Goal: Task Accomplishment & Management: Use online tool/utility

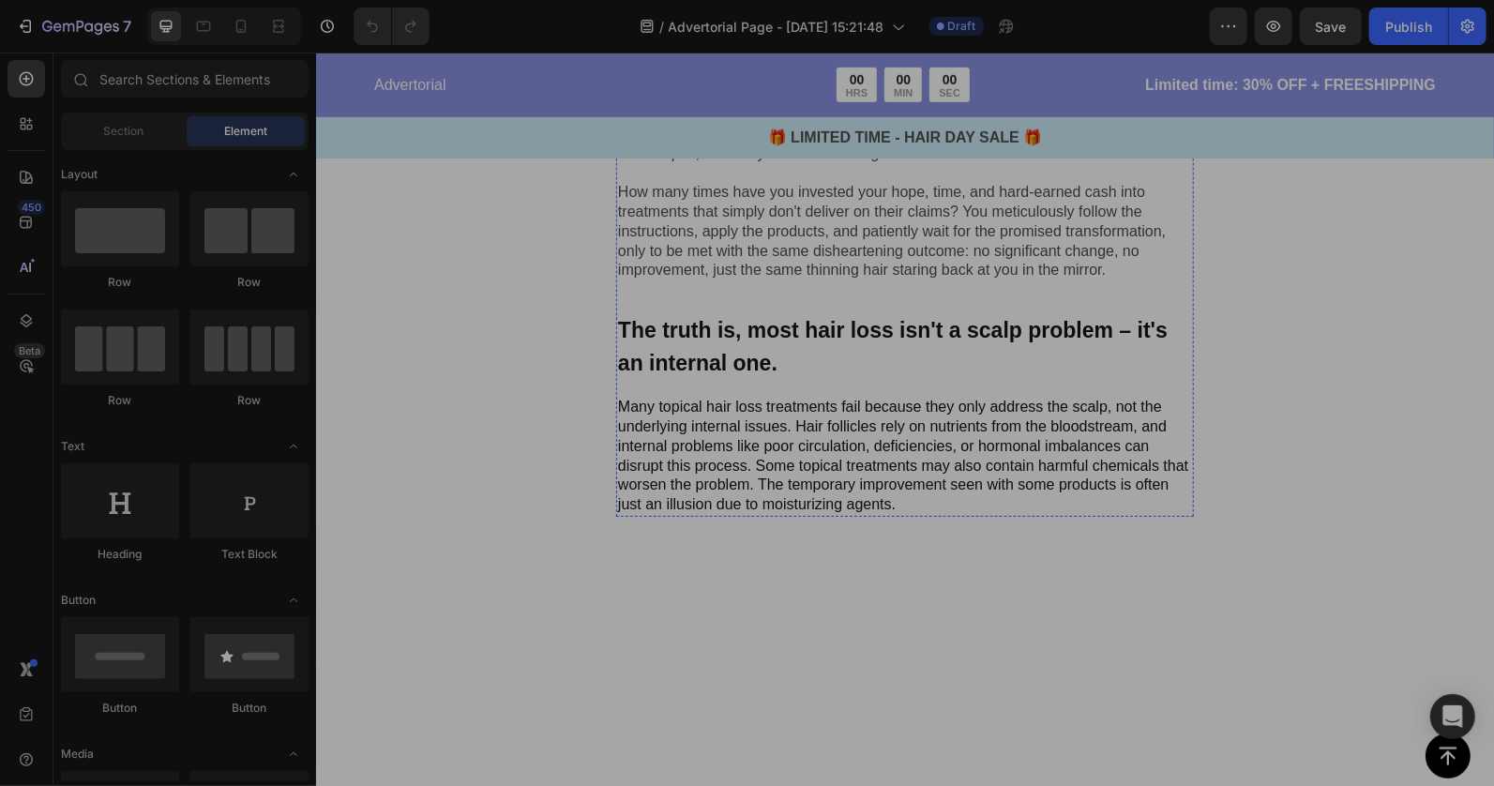
scroll to position [413, 0]
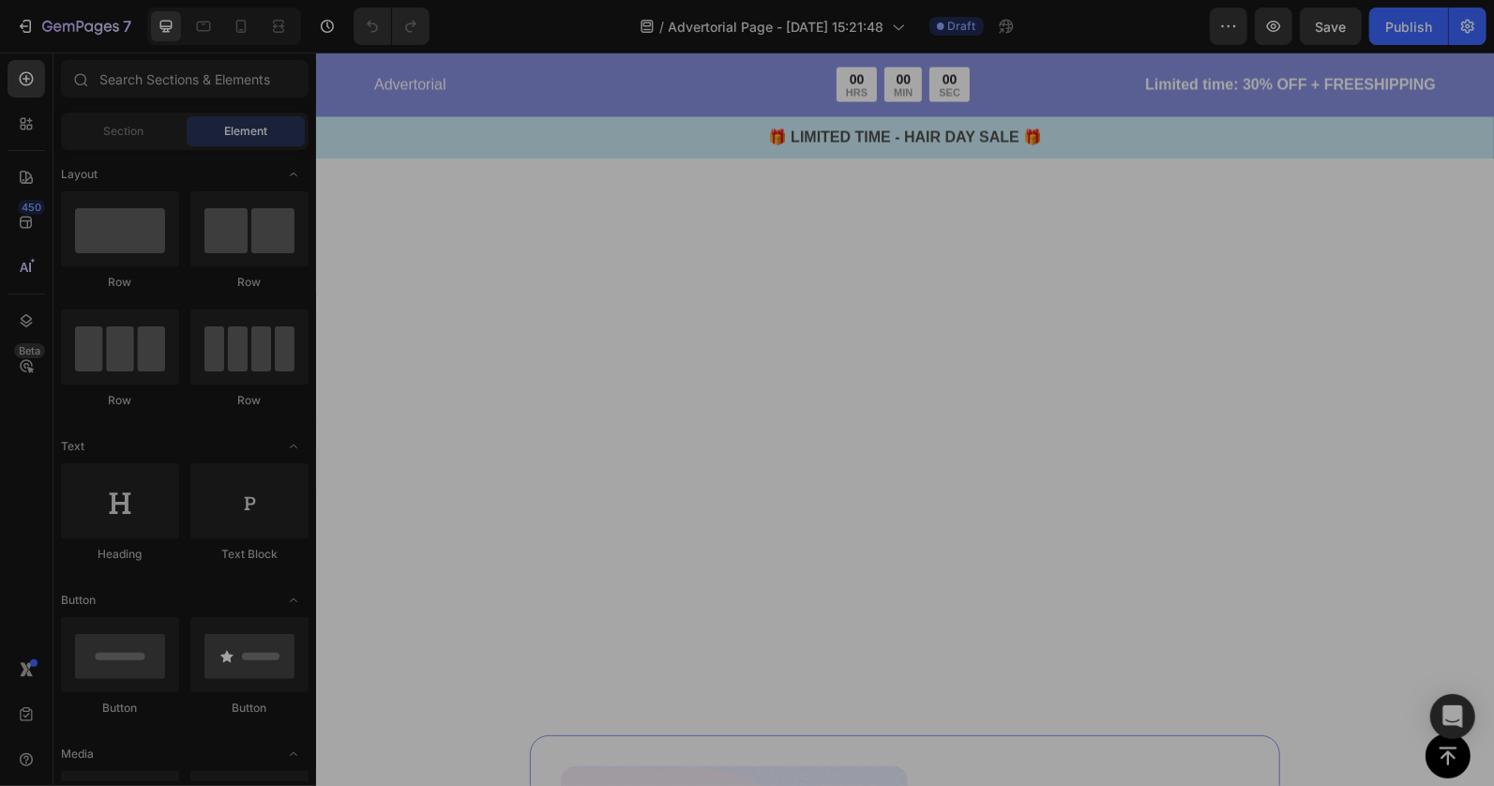
scroll to position [2918, 0]
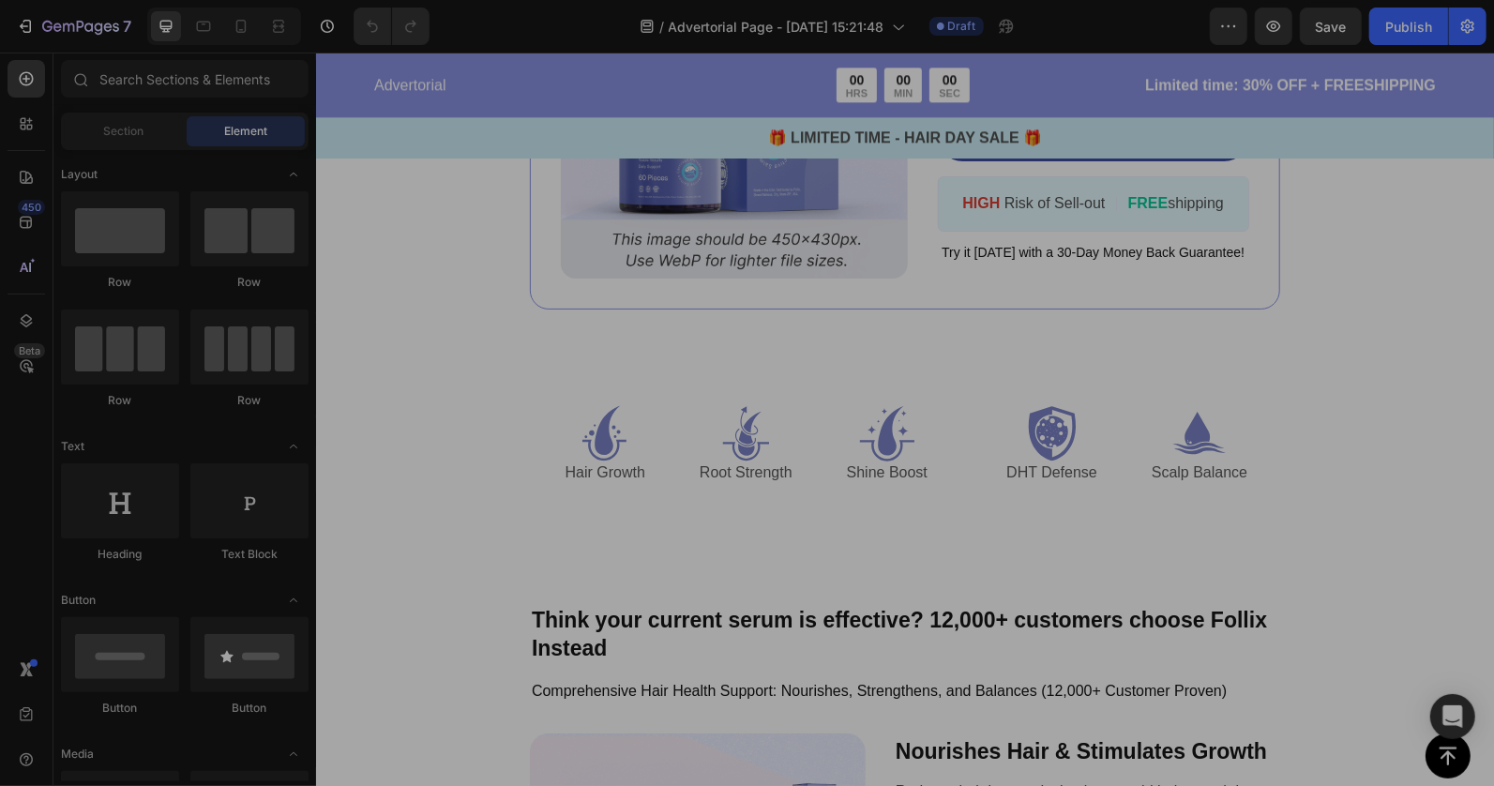
click at [524, 529] on div "Button Sticky Advertorial Text Block 00 HRS 00 MIN 00 SEC Countdown Timer Row L…" at bounding box center [904, 638] width 1178 height 6933
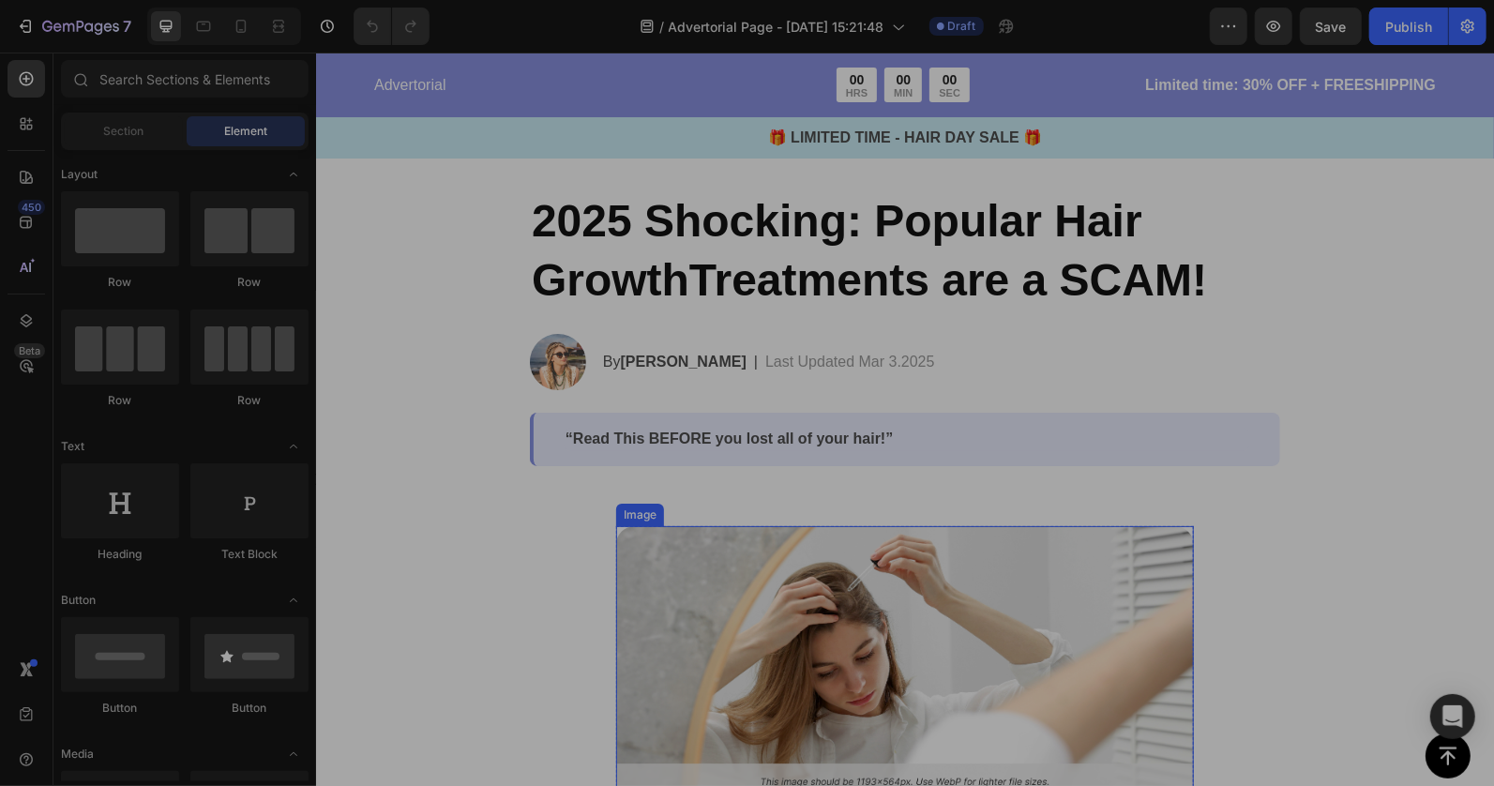
scroll to position [0, 0]
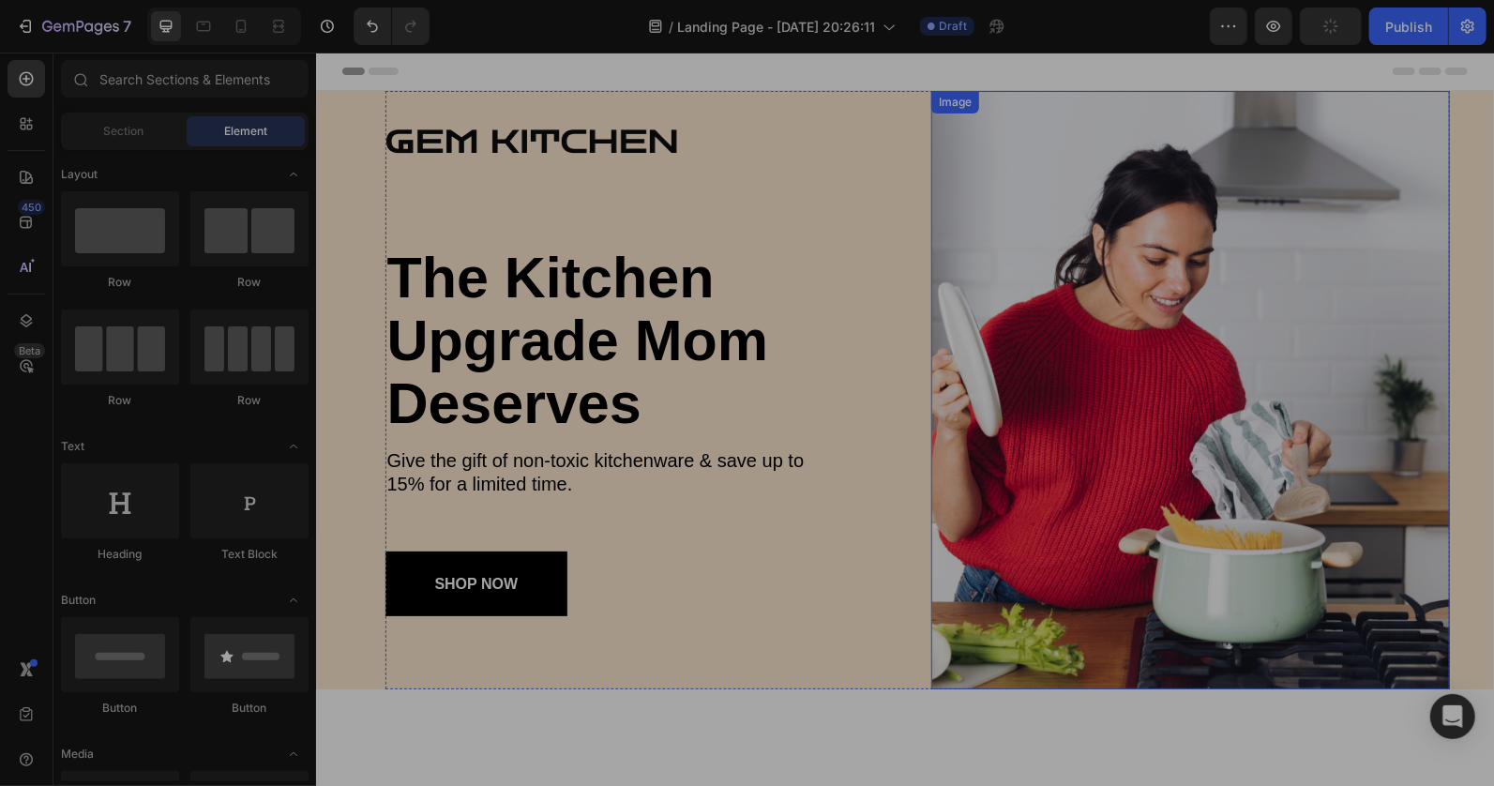
click at [1047, 304] on img at bounding box center [1190, 389] width 519 height 599
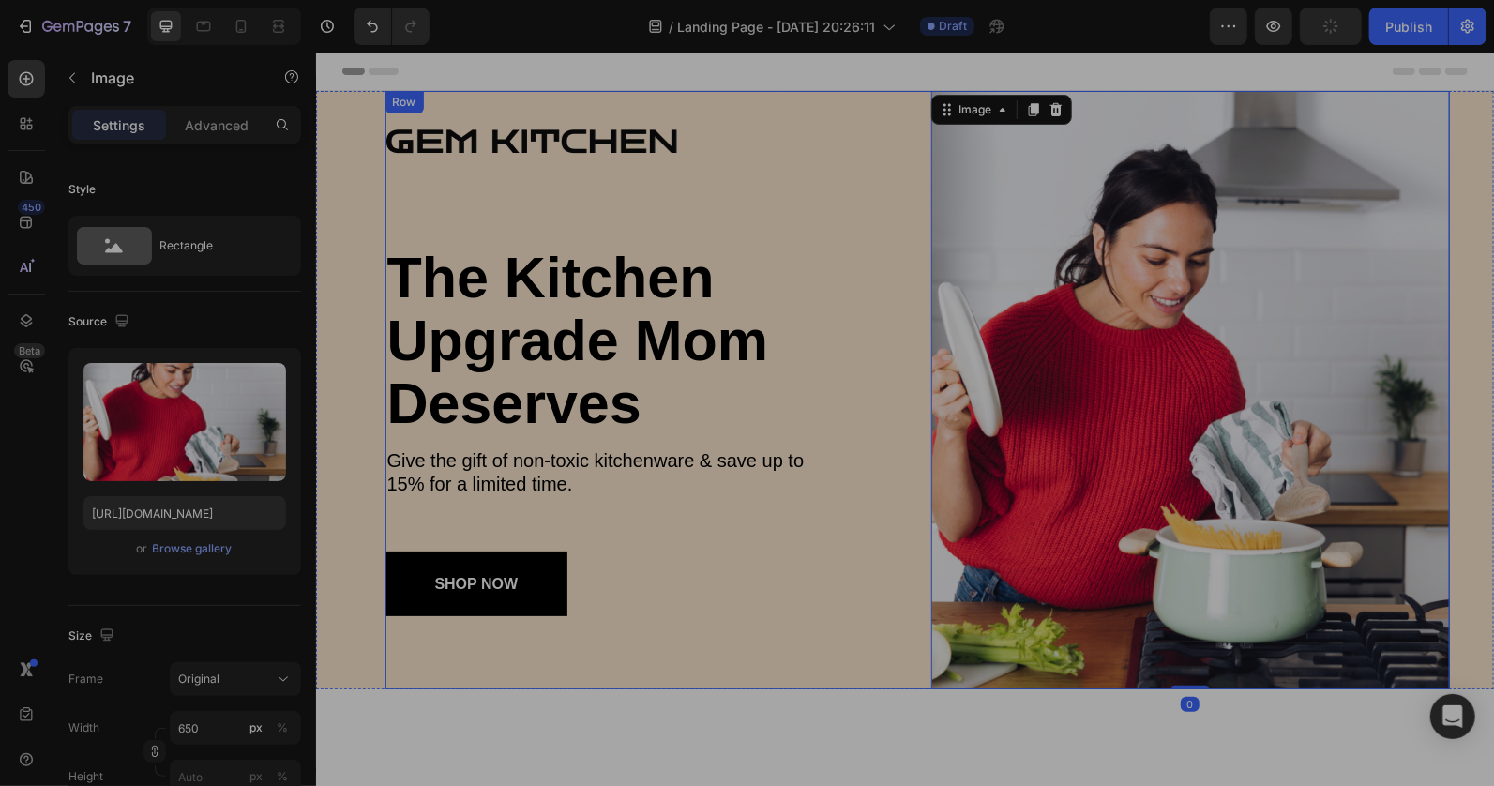
click at [909, 379] on div "Image the kitchen upgrade mom deserves Heading Give the gift of non-toxic kitch…" at bounding box center [917, 389] width 1065 height 599
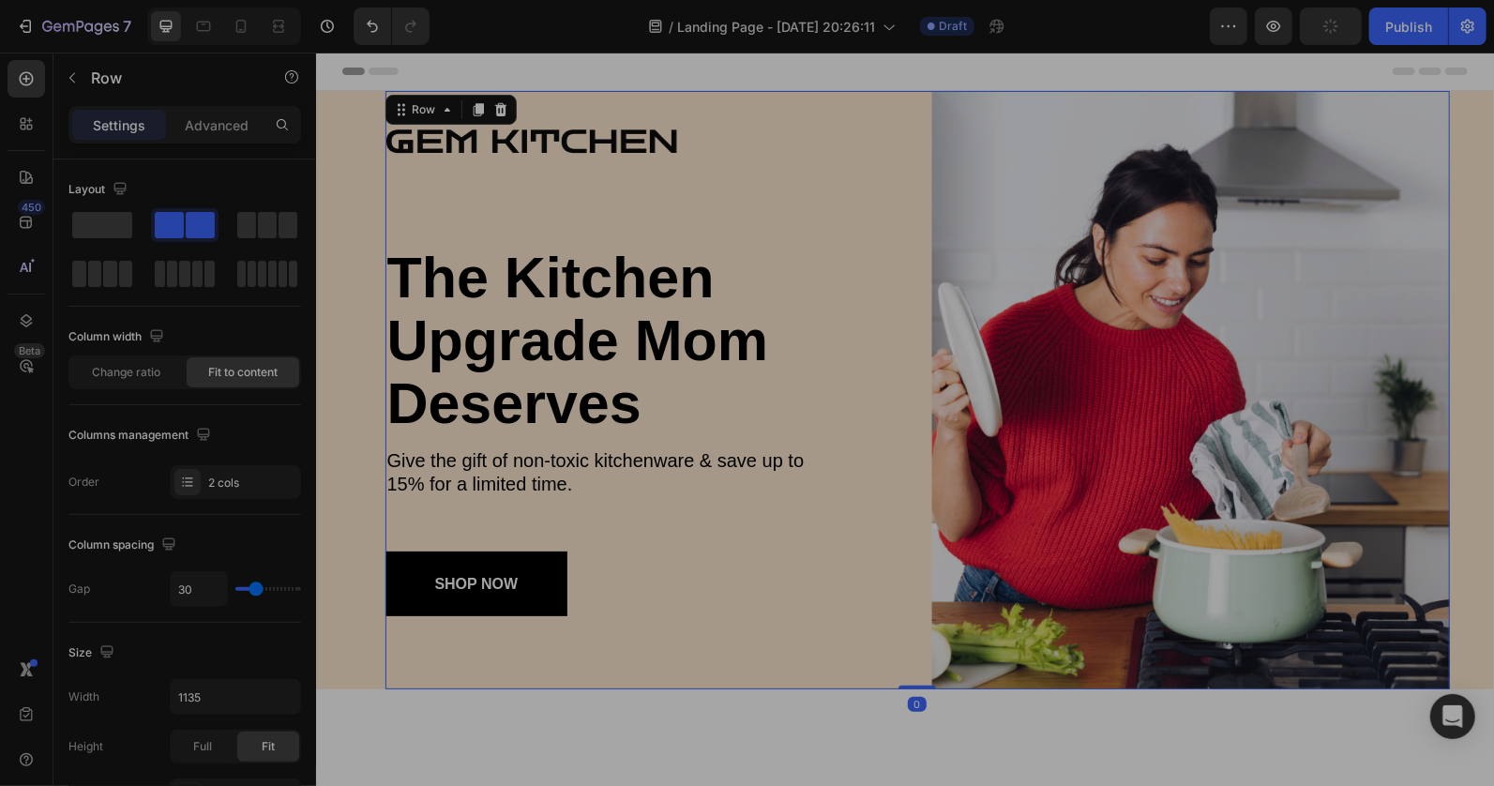
click at [909, 379] on div "Image the kitchen upgrade mom deserves Heading Give the gift of non-toxic kitch…" at bounding box center [917, 389] width 1065 height 599
click at [66, 82] on icon "button" at bounding box center [72, 77] width 15 height 15
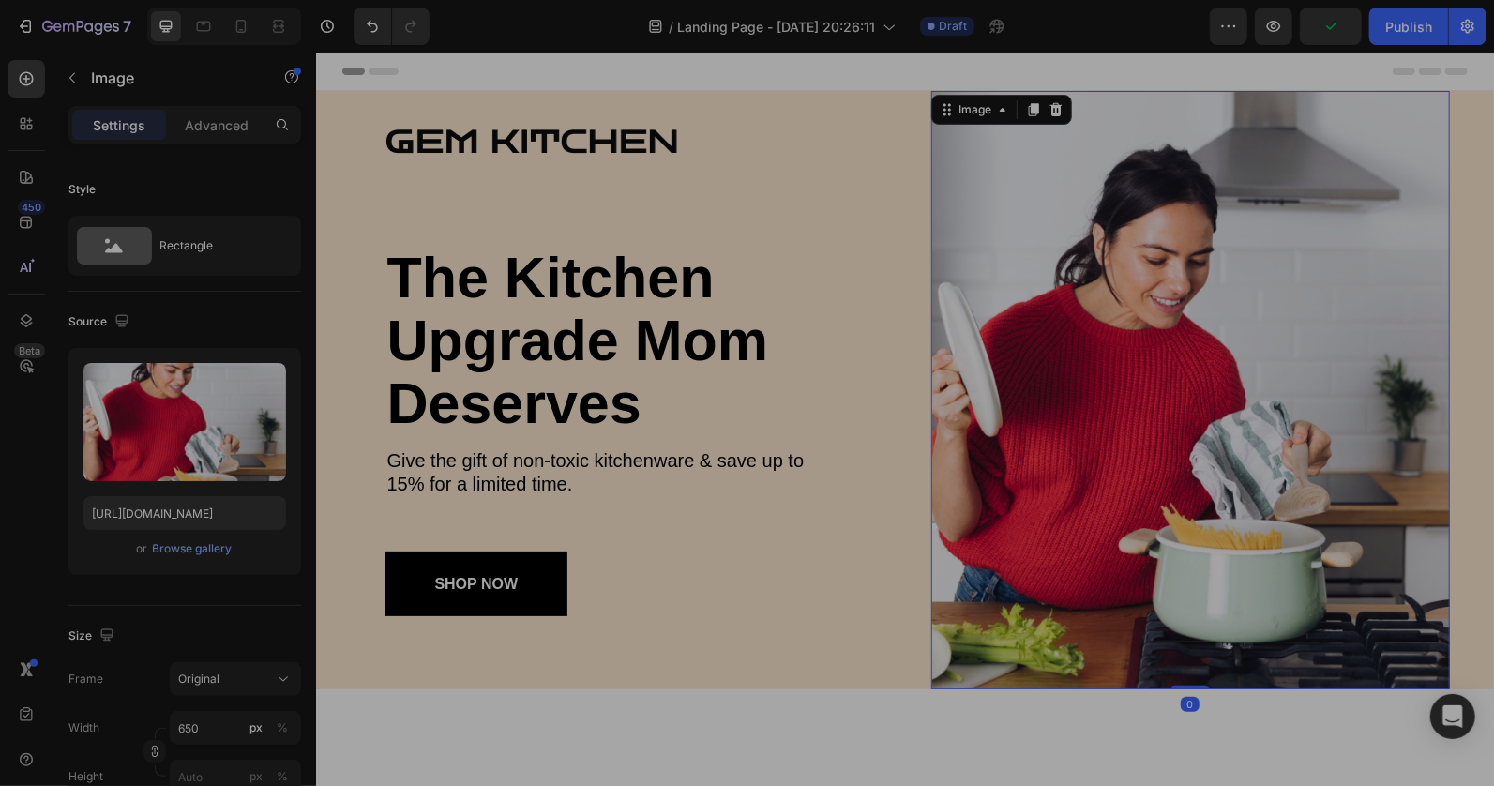
click at [931, 271] on img at bounding box center [1190, 389] width 519 height 599
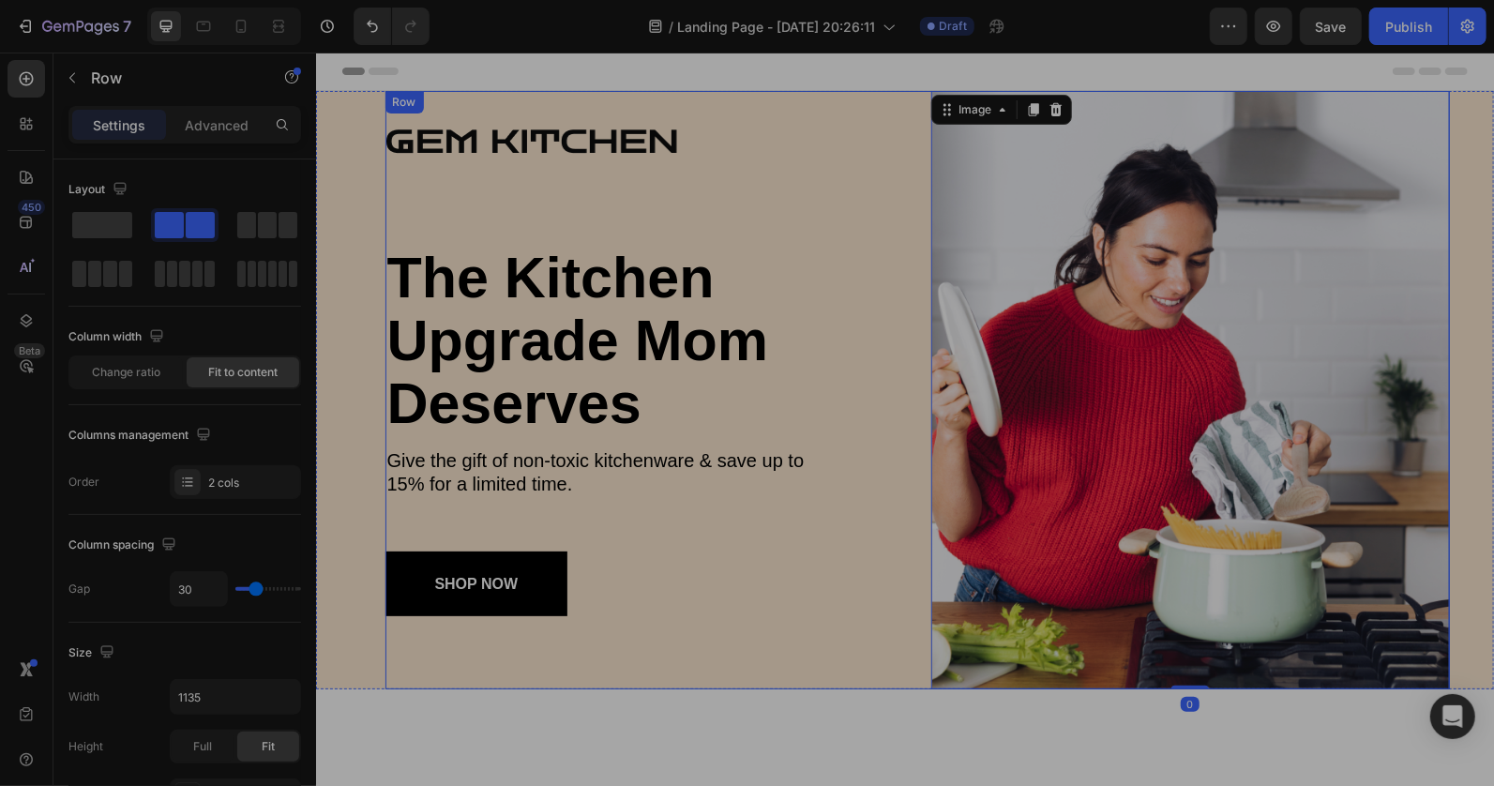
click at [918, 268] on div "Image the kitchen upgrade mom deserves Heading Give the gift of non-toxic kitch…" at bounding box center [917, 389] width 1065 height 599
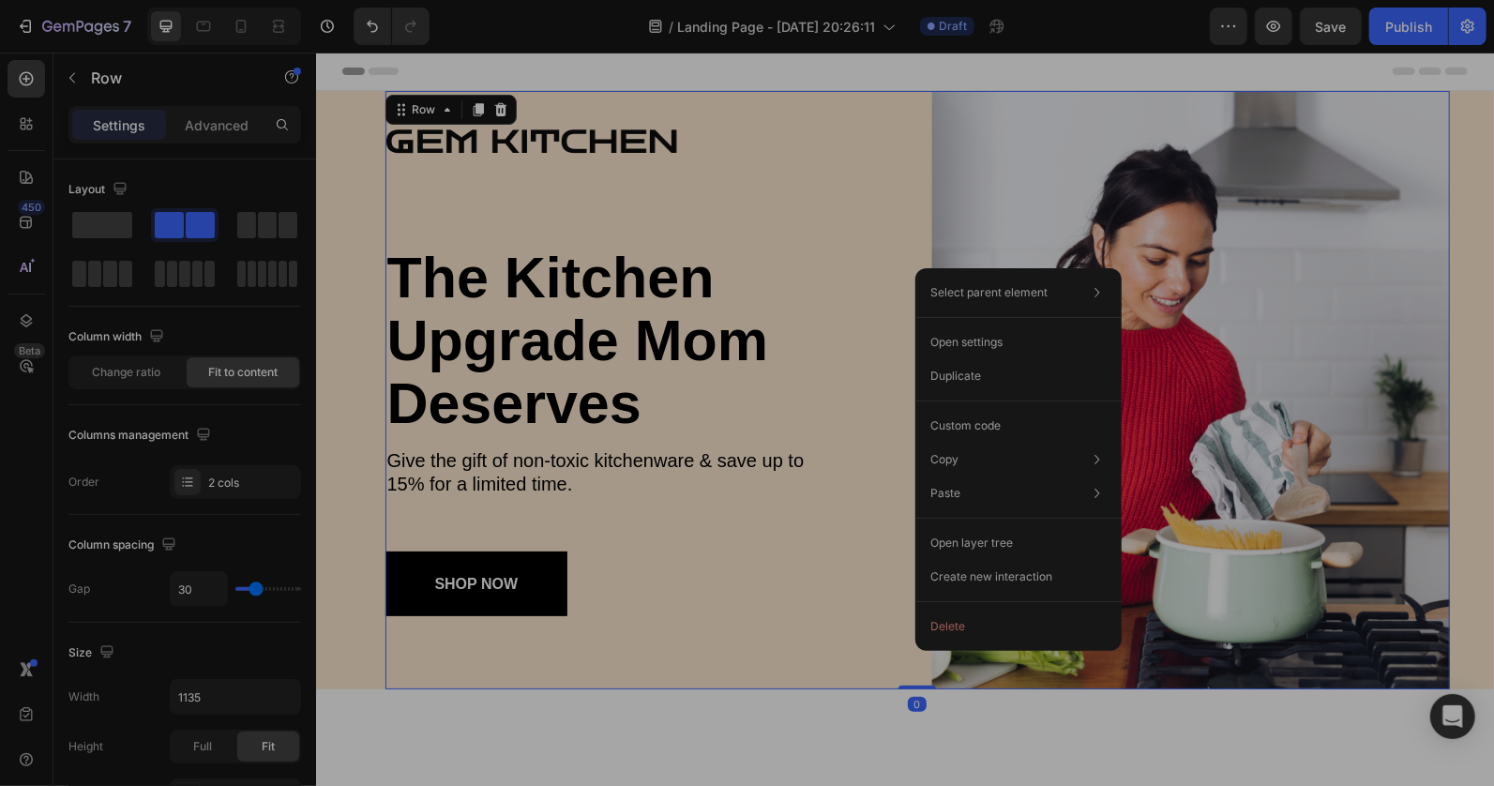
click at [893, 257] on h1 "the kitchen upgrade mom deserves" at bounding box center [644, 340] width 519 height 192
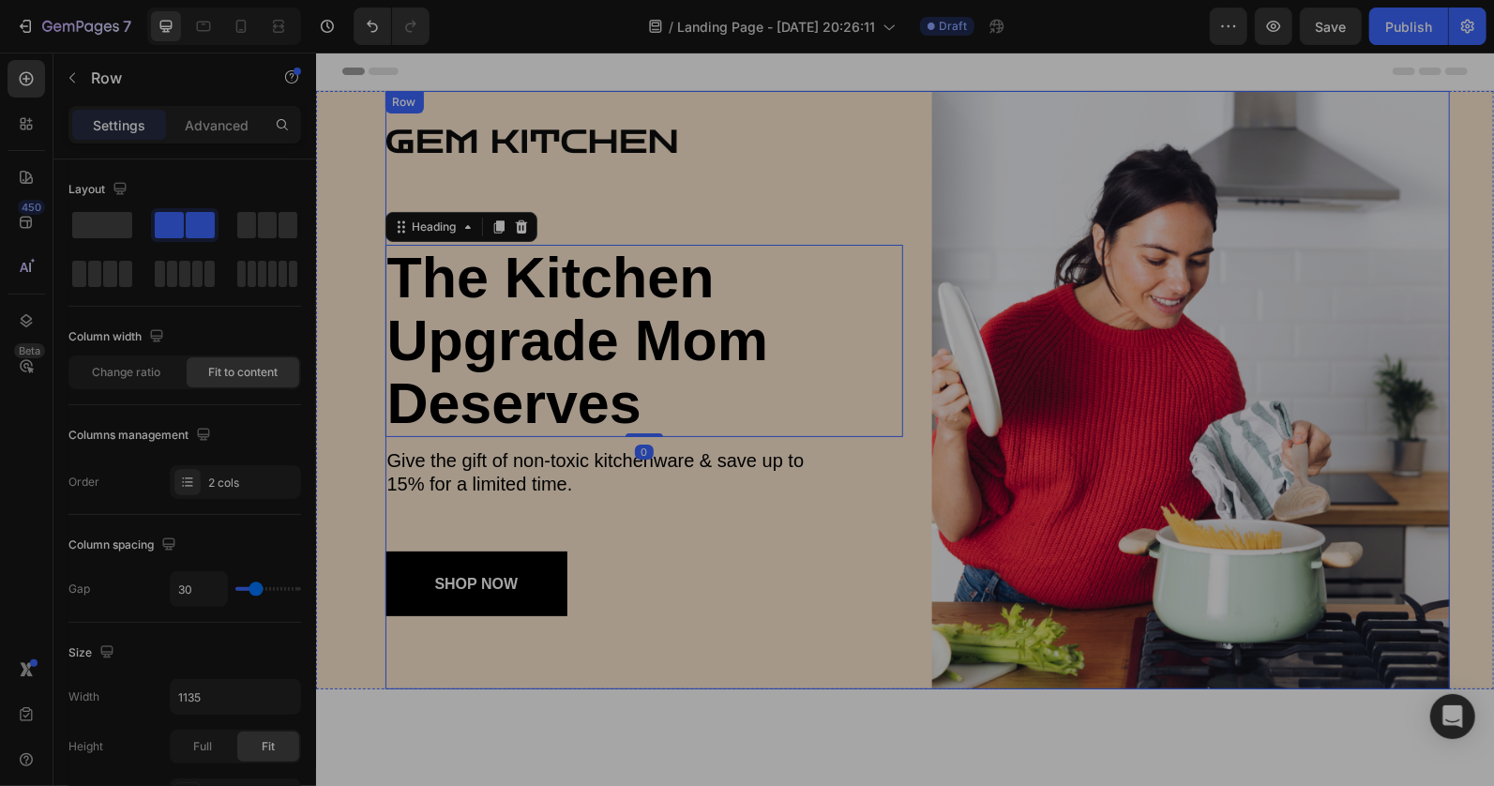
click at [913, 531] on div "Image the kitchen upgrade mom deserves Heading 0 Give the gift of non-toxic kit…" at bounding box center [917, 389] width 1065 height 599
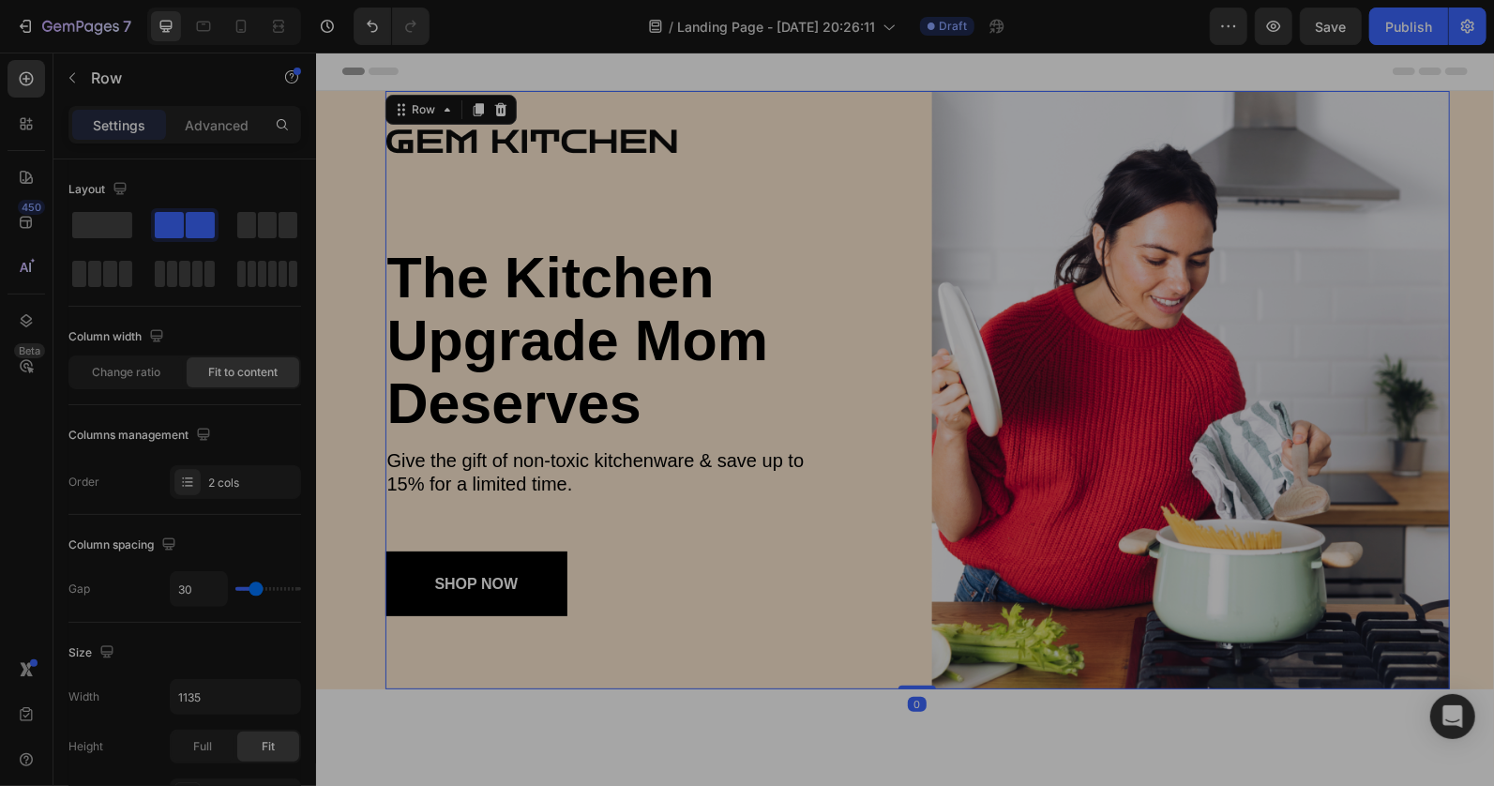
click at [913, 531] on div "Image the kitchen upgrade mom deserves Heading Give the gift of non-toxic kitch…" at bounding box center [917, 389] width 1065 height 599
click at [920, 360] on div "Image the kitchen upgrade mom deserves Heading Give the gift of non-toxic kitch…" at bounding box center [917, 389] width 1065 height 599
drag, startPoint x: 909, startPoint y: 316, endPoint x: 903, endPoint y: 301, distance: 16.0
click at [909, 313] on div "Image the kitchen upgrade mom deserves Heading Give the gift of non-toxic kitch…" at bounding box center [917, 389] width 1065 height 599
click at [903, 301] on div "Image the kitchen upgrade mom deserves Heading Give the gift of non-toxic kitch…" at bounding box center [917, 389] width 1065 height 599
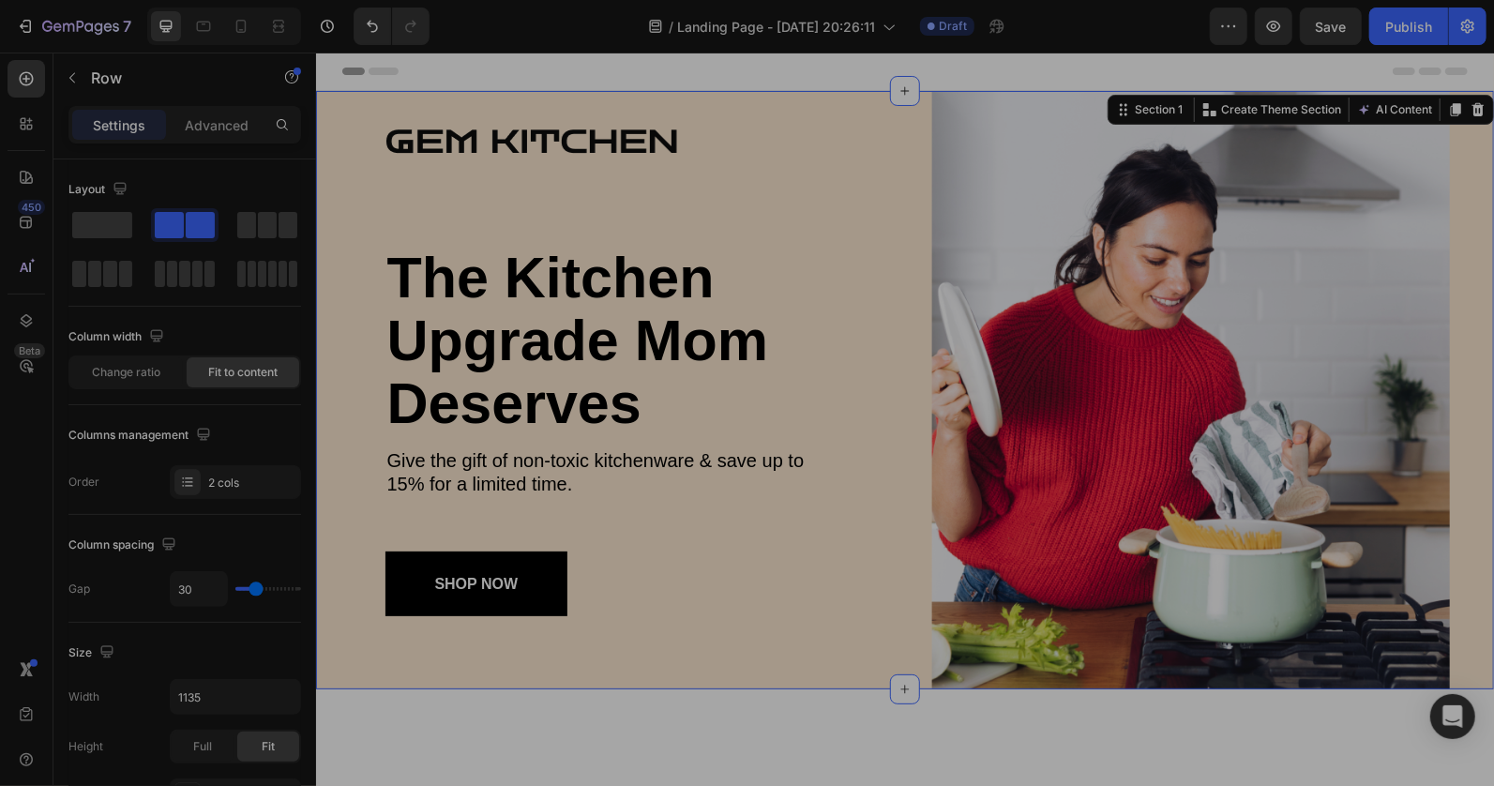
click at [348, 114] on div "Image the kitchen upgrade mom deserves Heading Give the gift of non-toxic kitch…" at bounding box center [917, 389] width 1154 height 599
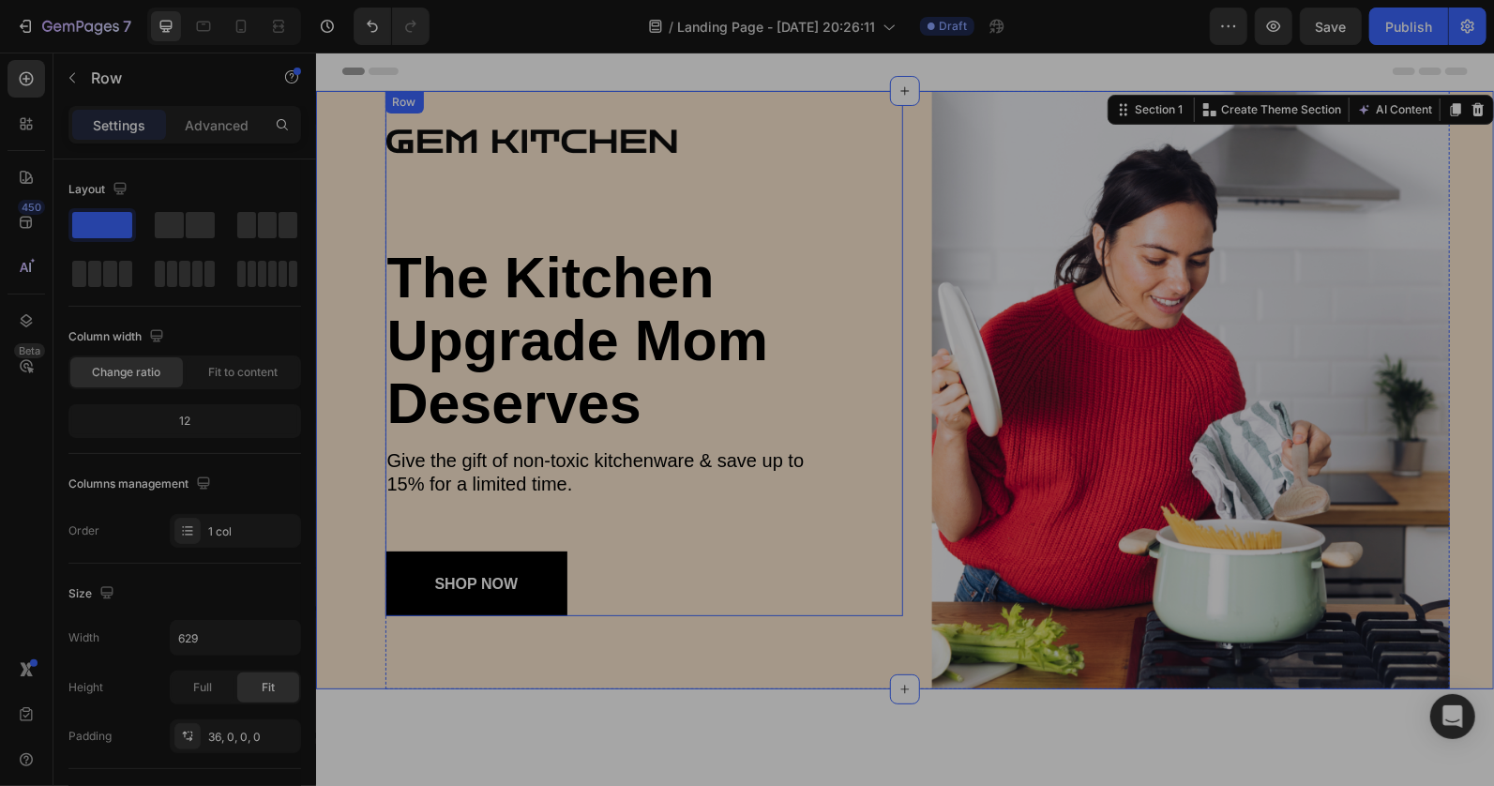
click at [856, 202] on div "Image the kitchen upgrade mom deserves Heading Give the gift of non-toxic kitch…" at bounding box center [644, 370] width 519 height 492
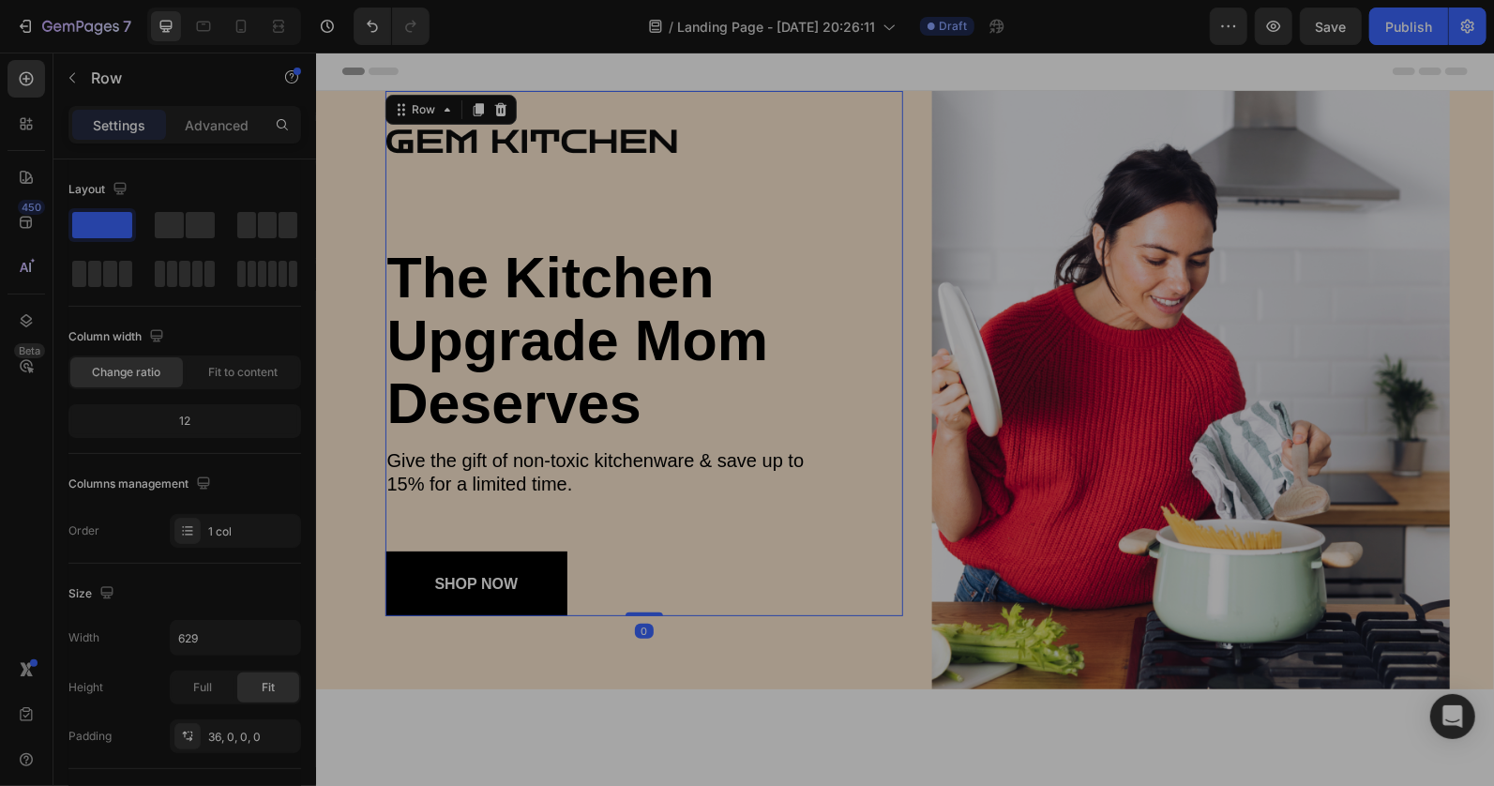
click at [892, 204] on div "Image the kitchen upgrade mom deserves Heading Give the gift of non-toxic kitch…" at bounding box center [644, 370] width 519 height 492
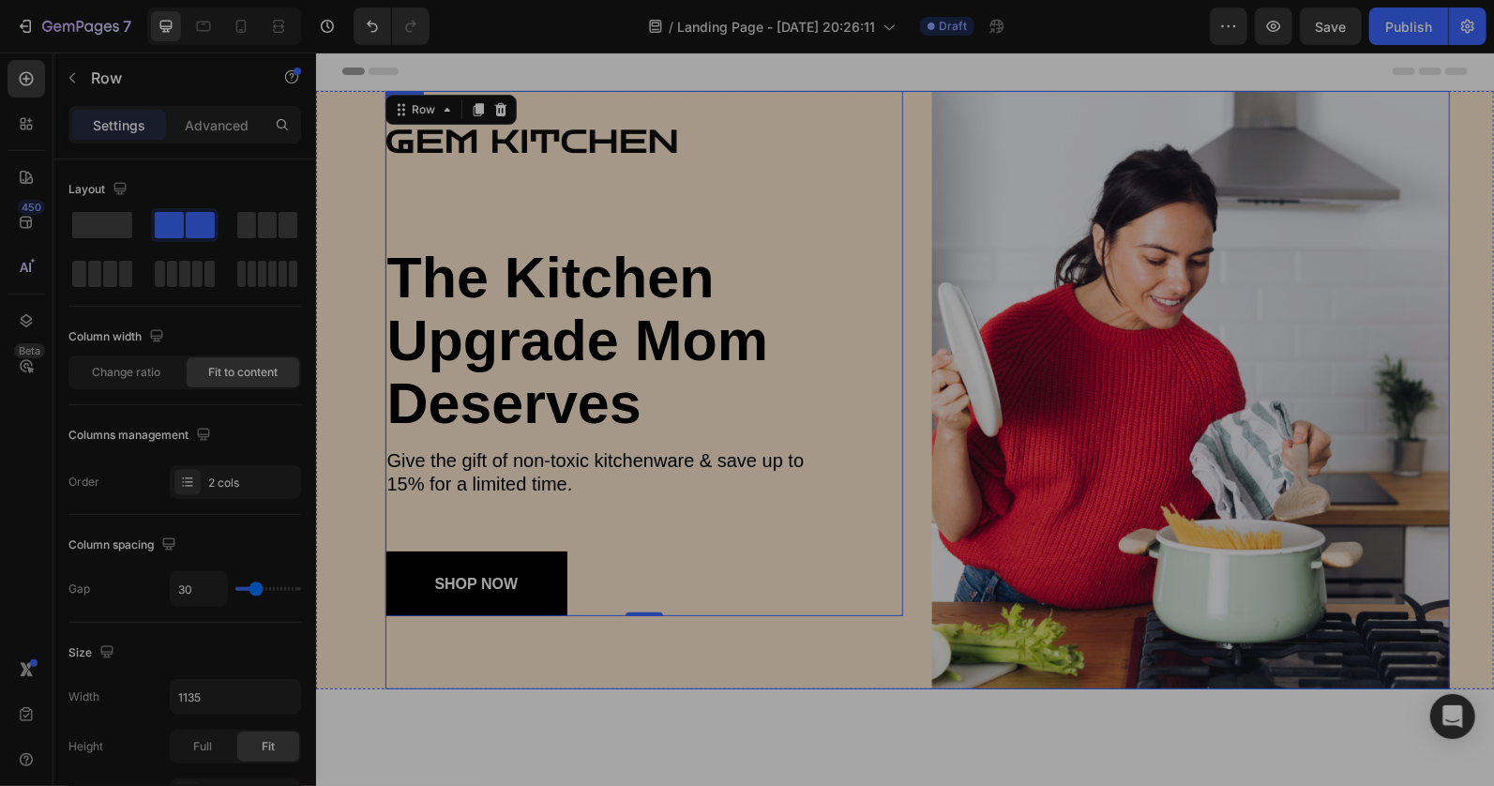
click at [916, 238] on div "Image the kitchen upgrade mom deserves Heading Give the gift of non-toxic kitch…" at bounding box center [917, 389] width 1065 height 599
click at [902, 257] on div "Image the kitchen upgrade mom deserves Heading Give the gift of non-toxic kitch…" at bounding box center [917, 389] width 1065 height 599
click at [73, 83] on icon "button" at bounding box center [72, 77] width 15 height 15
click at [917, 301] on div "Image the kitchen upgrade mom deserves Heading Give the gift of non-toxic kitch…" at bounding box center [917, 389] width 1065 height 599
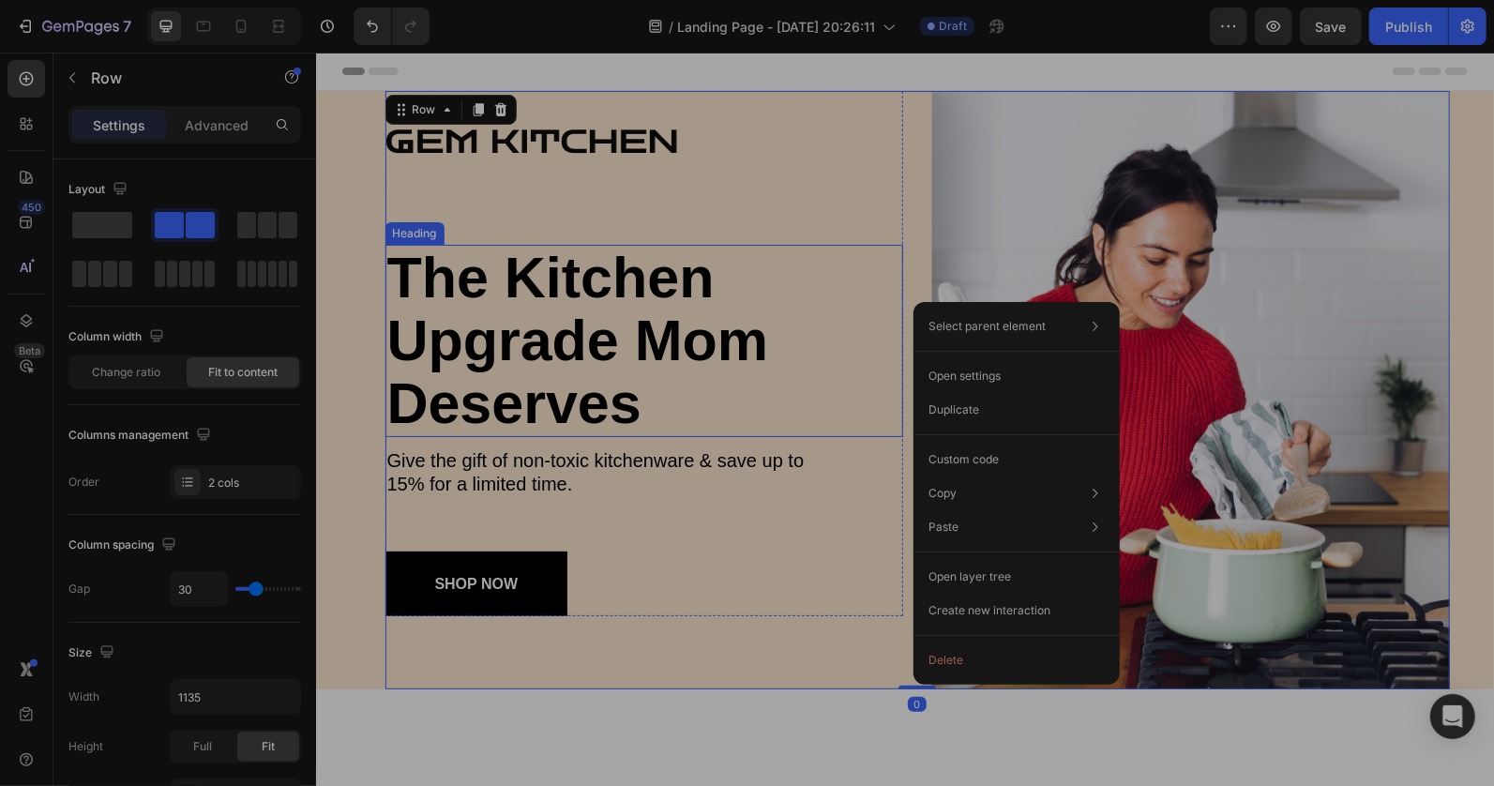
click at [887, 297] on h1 "the kitchen upgrade mom deserves" at bounding box center [644, 340] width 519 height 192
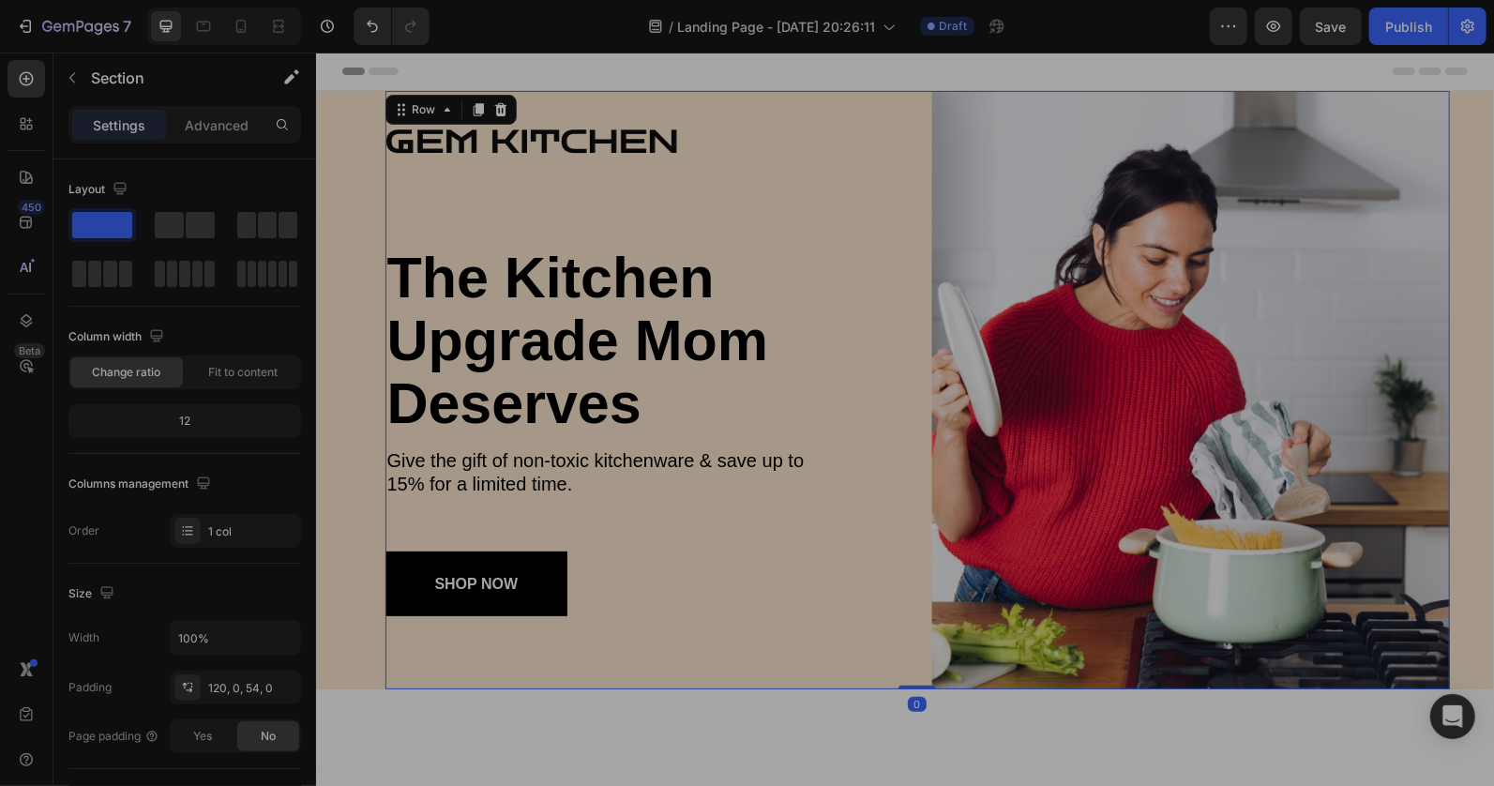
click at [918, 429] on div "Image the kitchen upgrade mom deserves Heading Give the gift of non-toxic kitch…" at bounding box center [917, 389] width 1065 height 599
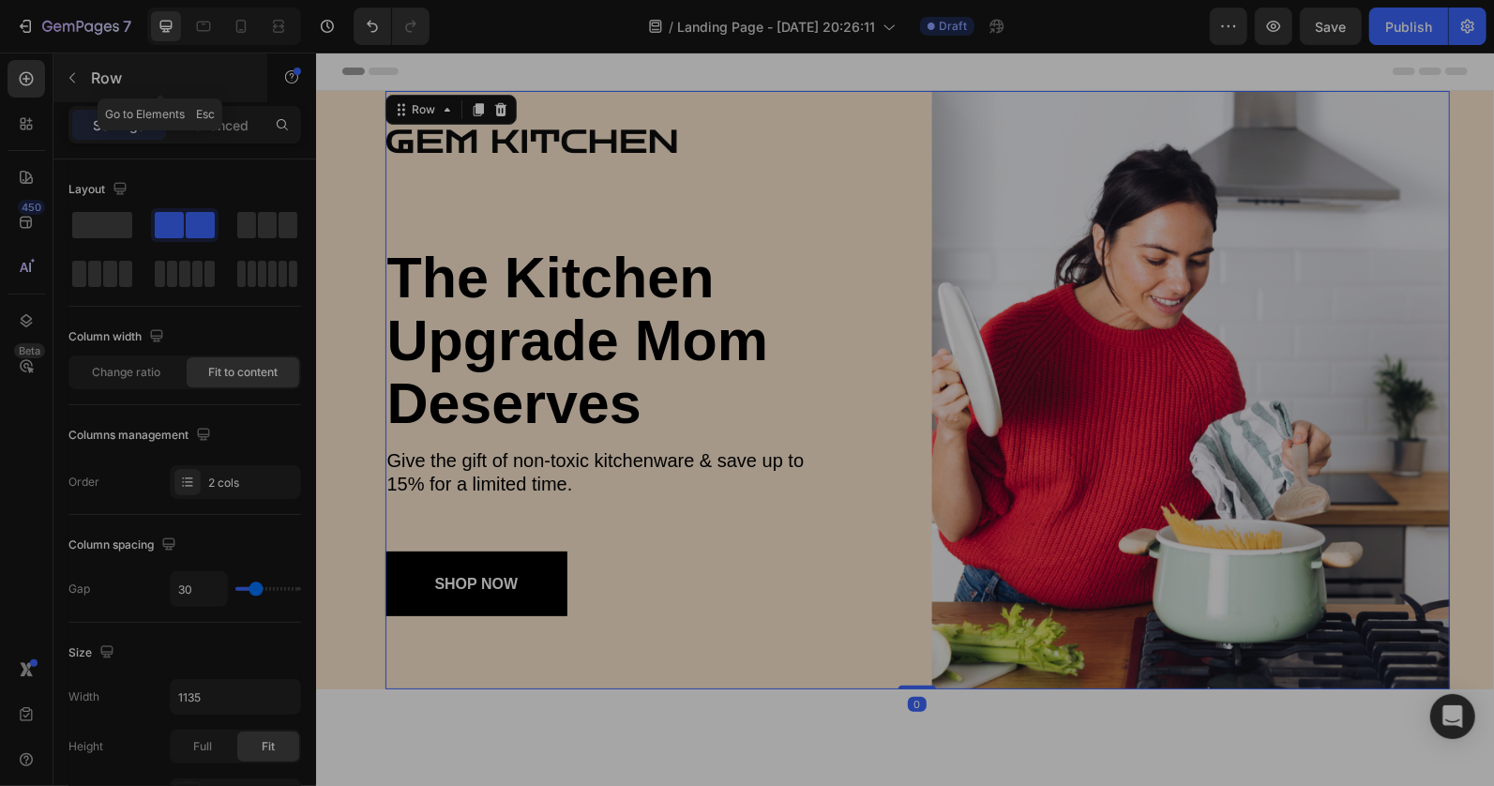
click at [66, 88] on button "button" at bounding box center [72, 78] width 30 height 30
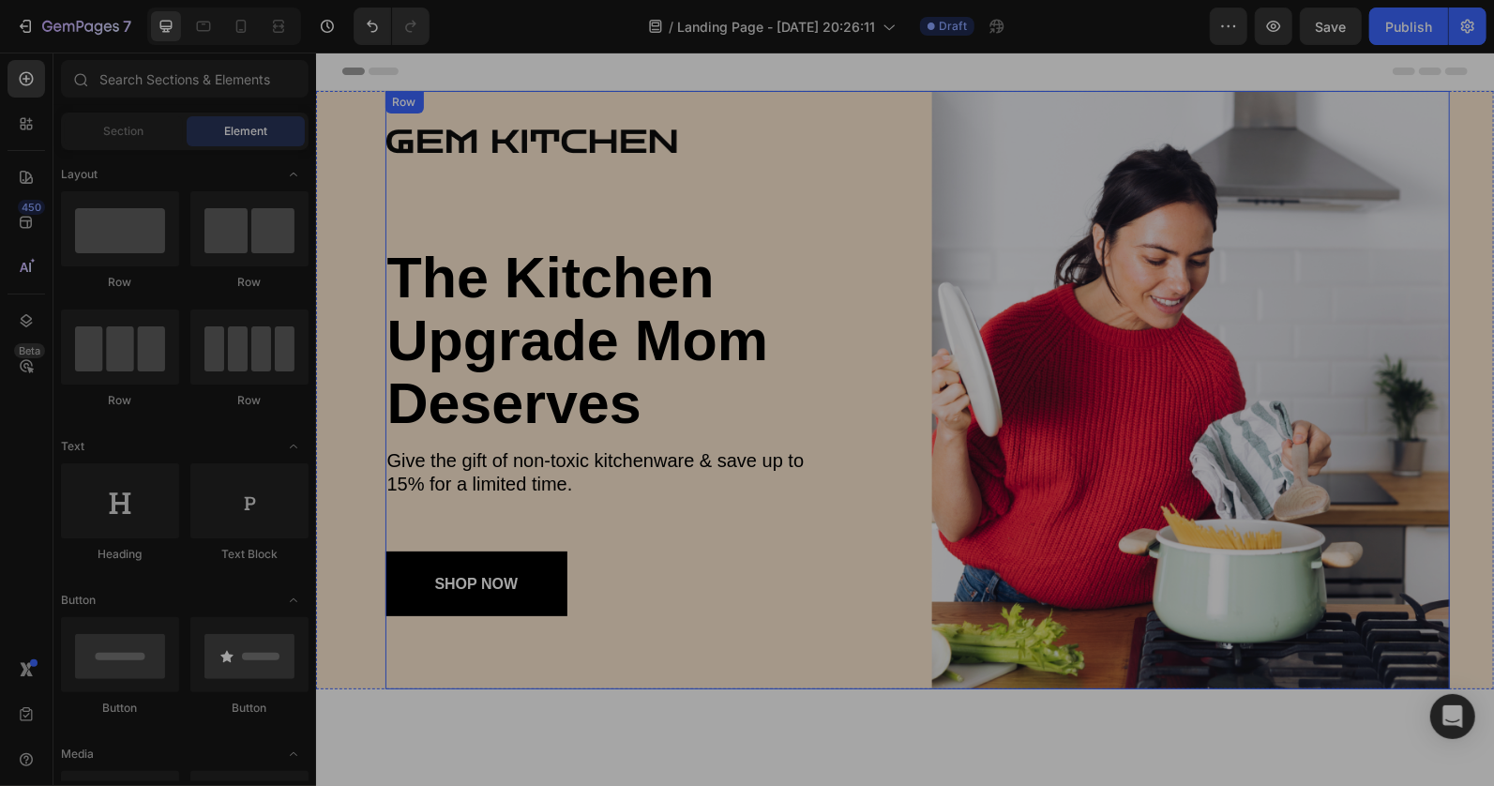
click at [905, 368] on div "Image the kitchen upgrade mom deserves Heading Give the gift of non-toxic kitch…" at bounding box center [917, 389] width 1065 height 599
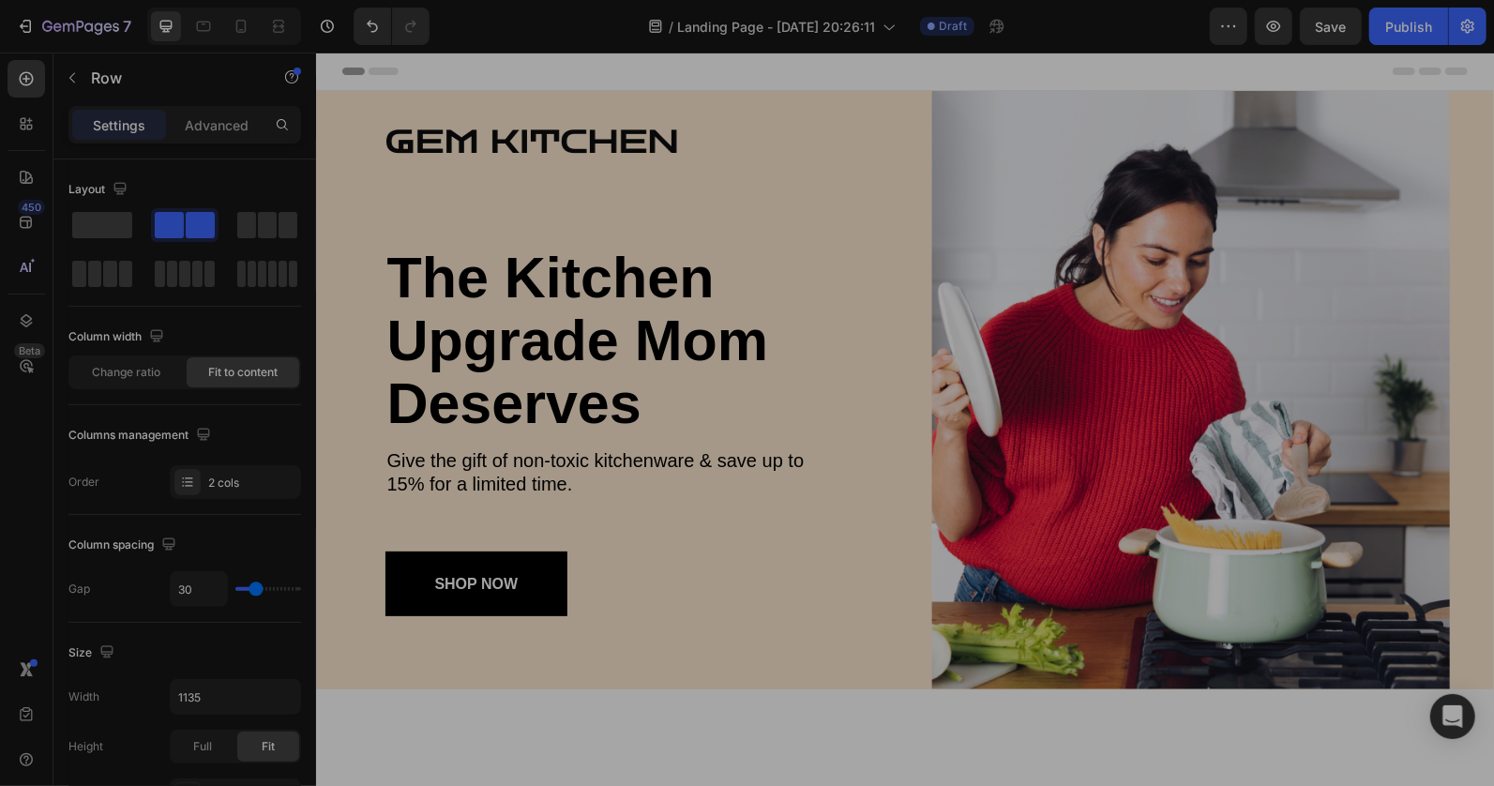
click at [915, 279] on div "Image the kitchen upgrade mom deserves Heading Give the gift of non-toxic kitch…" at bounding box center [917, 389] width 1065 height 599
drag, startPoint x: 920, startPoint y: 256, endPoint x: 855, endPoint y: 244, distance: 66.8
click at [921, 255] on div "Image the kitchen upgrade mom deserves Heading Give the gift of non-toxic kitch…" at bounding box center [917, 389] width 1065 height 599
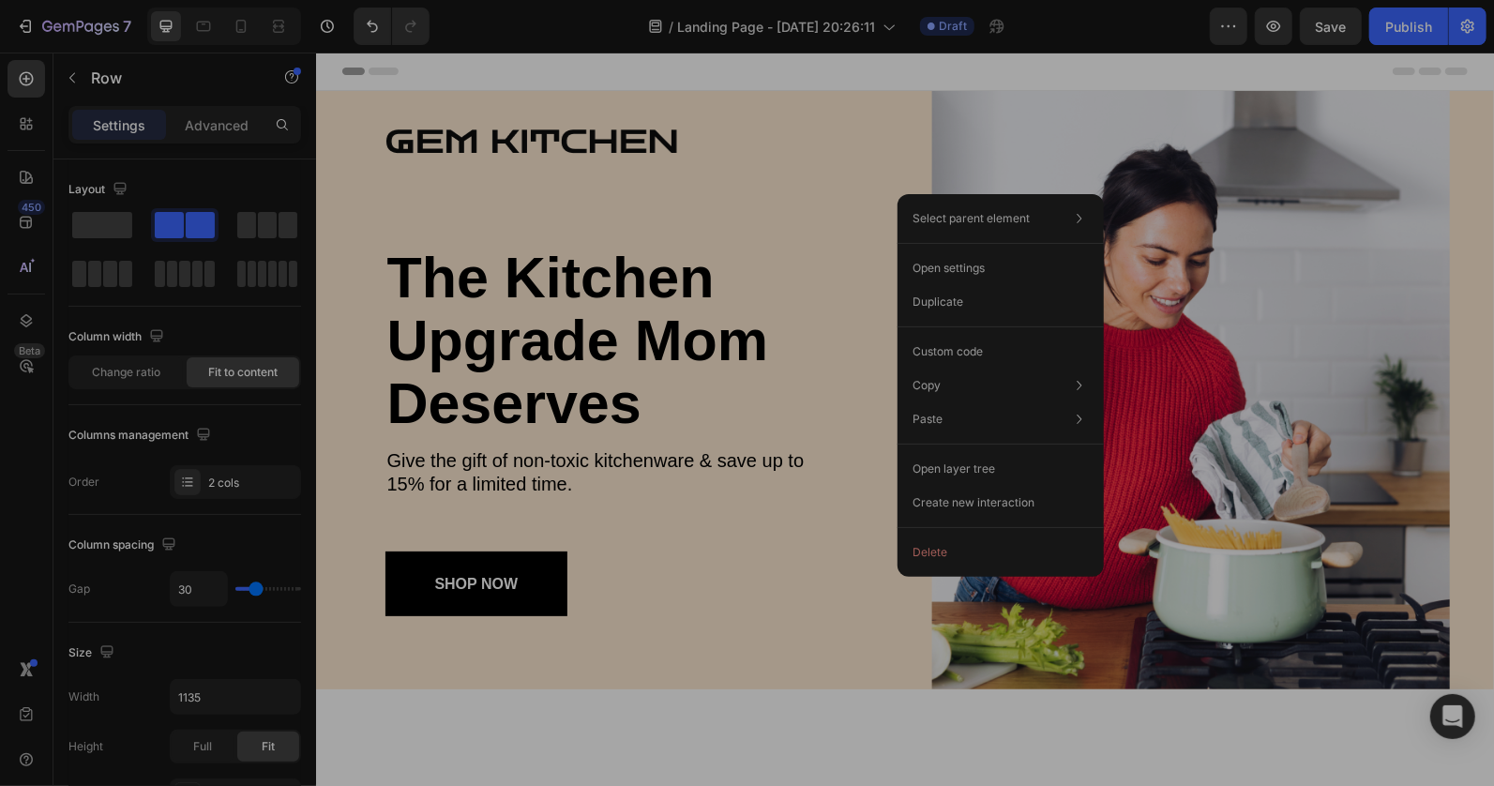
click at [906, 180] on div "Image the kitchen upgrade mom deserves Heading Give the gift of non-toxic kitch…" at bounding box center [917, 389] width 1065 height 599
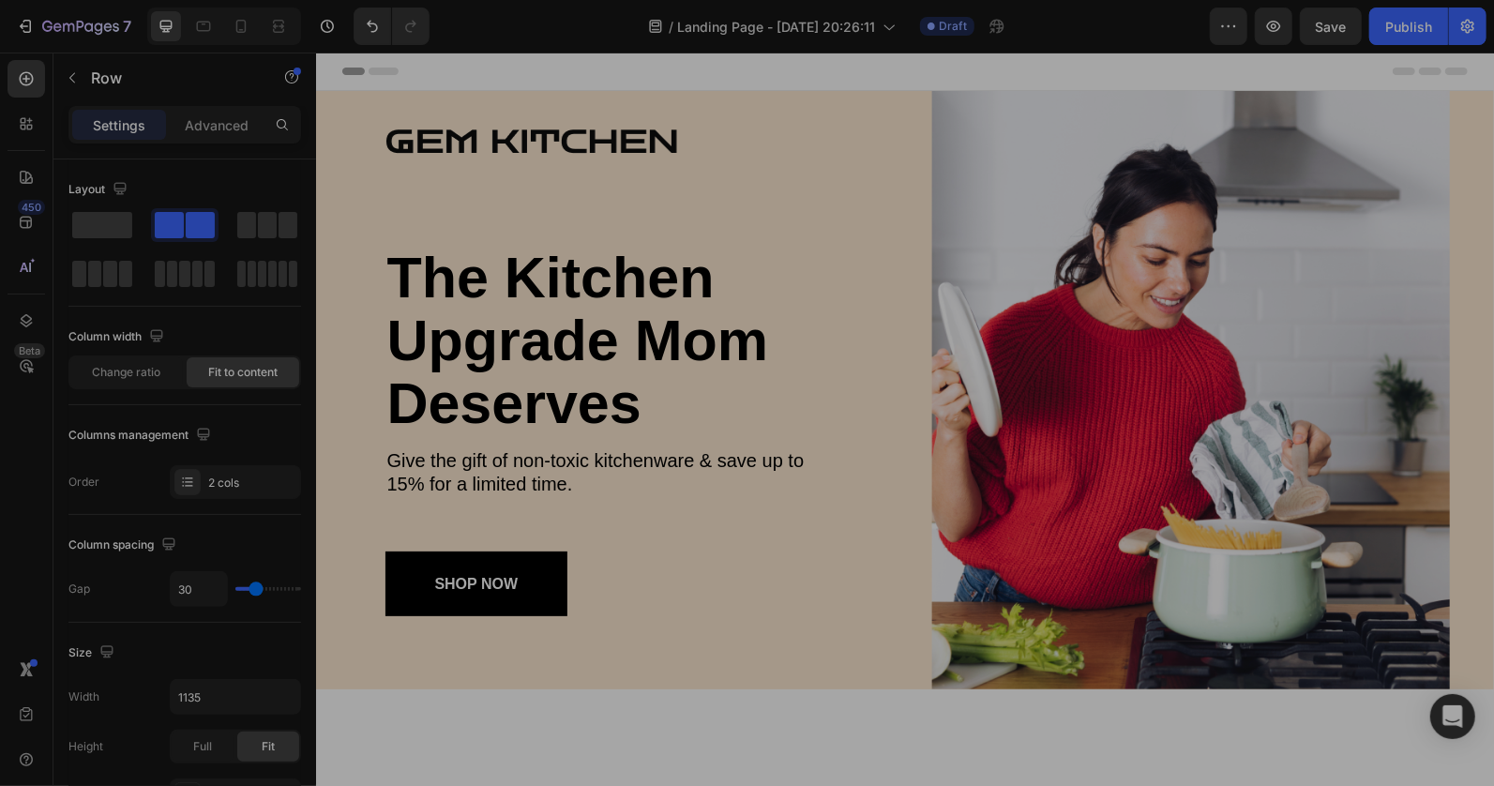
click at [909, 168] on div "Image the kitchen upgrade mom deserves Heading Give the gift of non-toxic kitch…" at bounding box center [917, 389] width 1065 height 599
click at [916, 268] on div "Image the kitchen upgrade mom deserves Heading Give the gift of non-toxic kitch…" at bounding box center [917, 389] width 1065 height 599
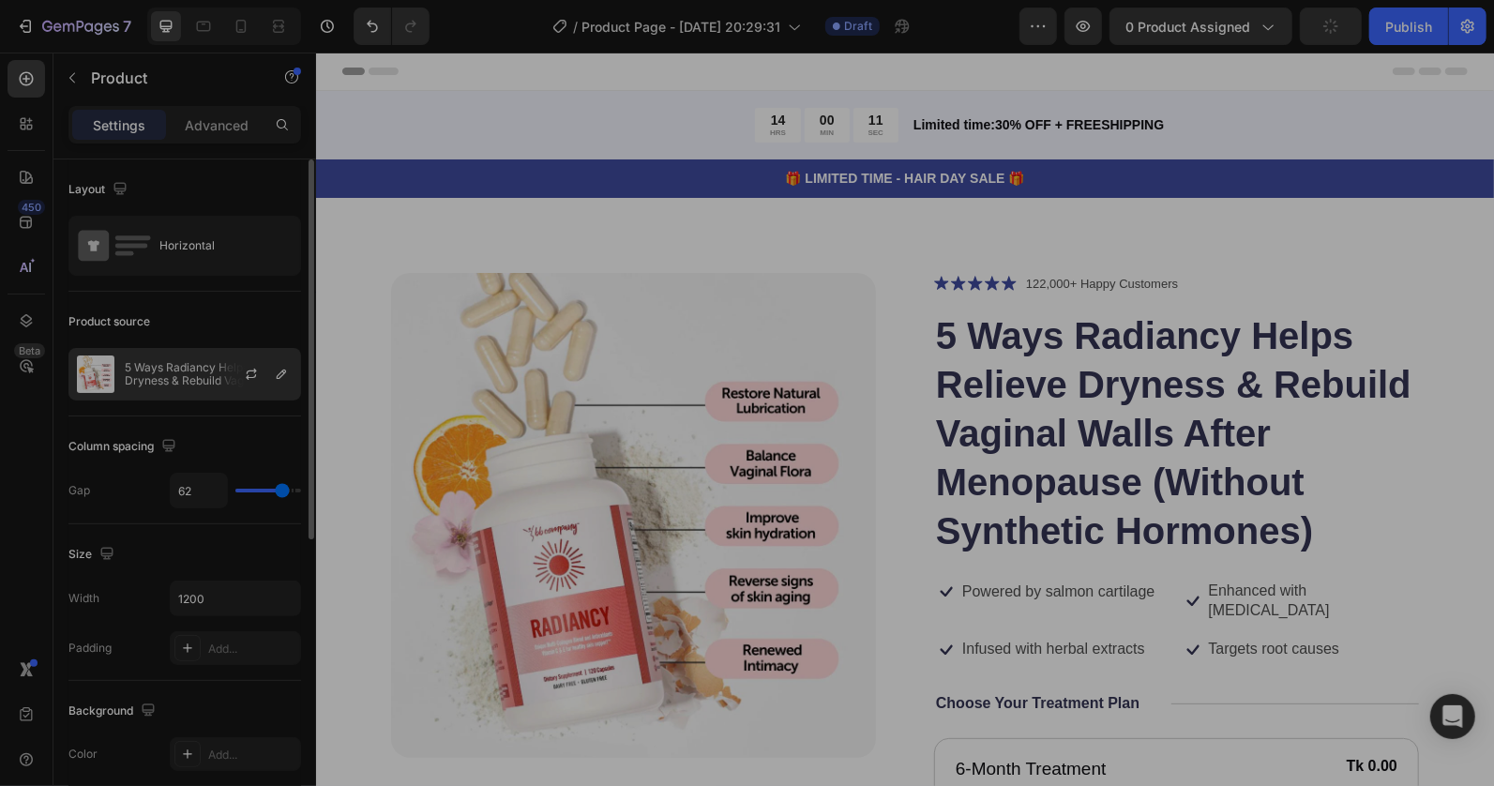
click at [198, 388] on div "5 Ways Radiancy Helps Relieve Dryness & Rebuild Vaginal Walls After Menopause (…" at bounding box center [184, 374] width 233 height 53
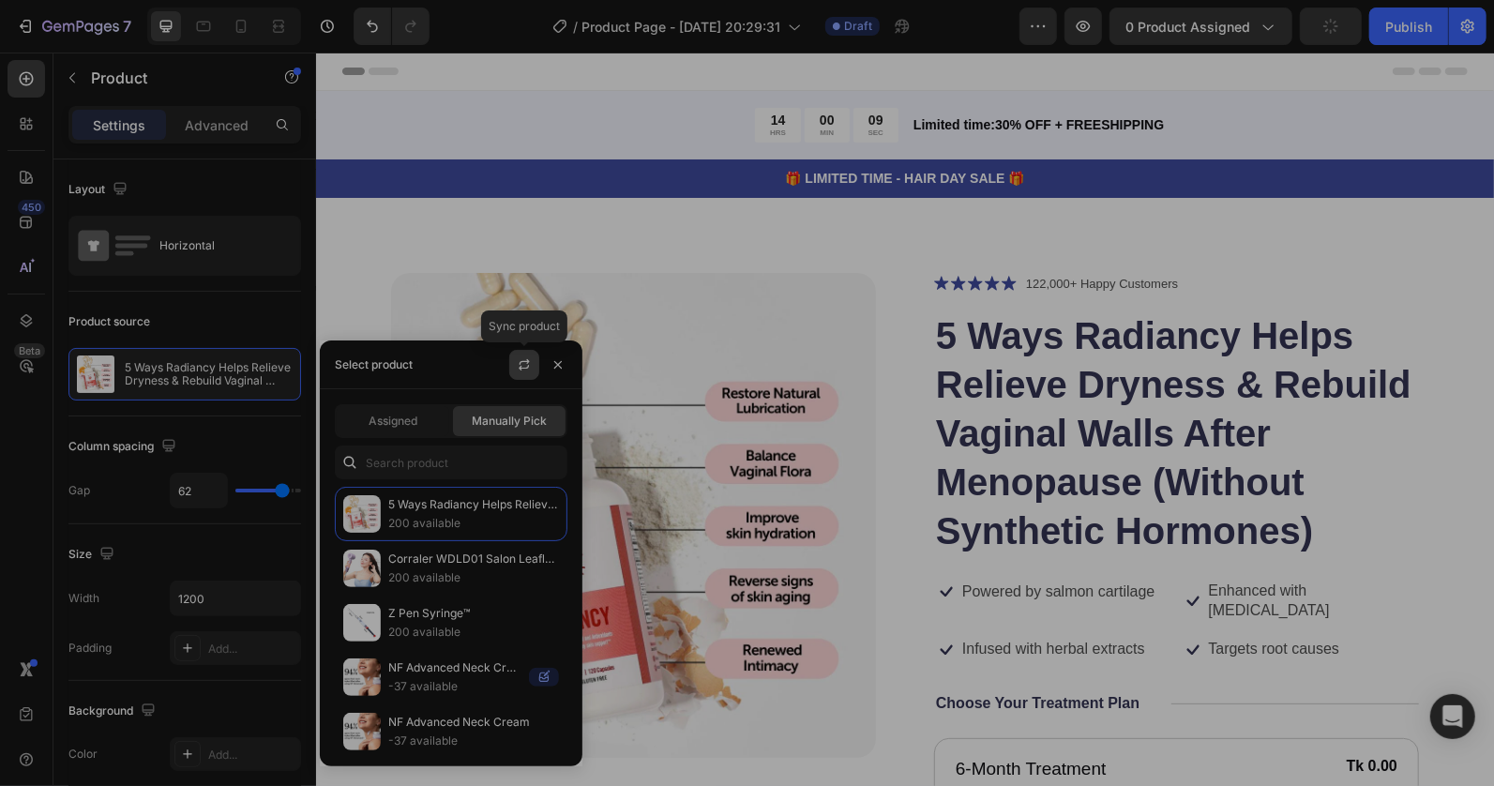
click at [517, 360] on icon "button" at bounding box center [524, 364] width 15 height 15
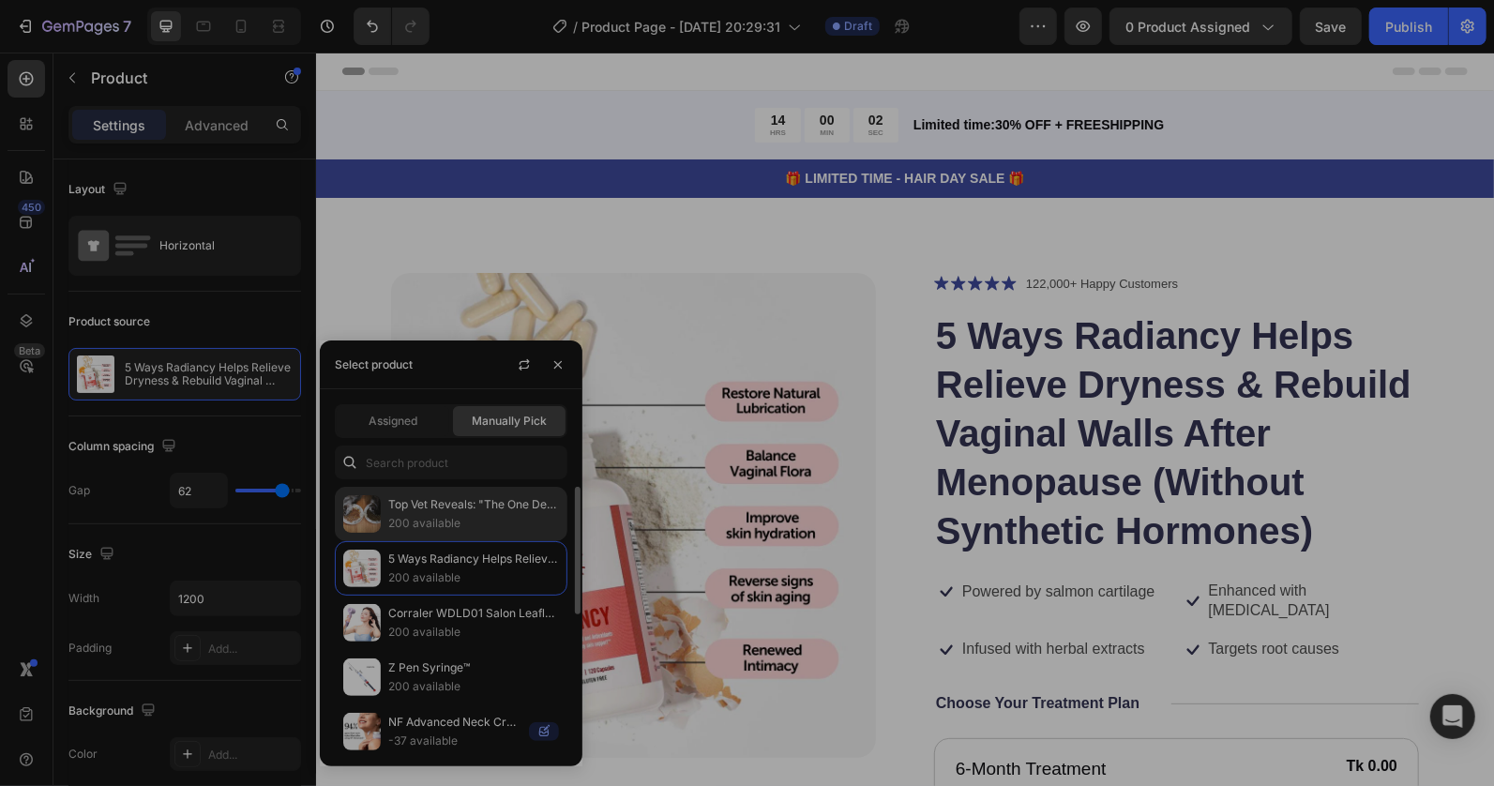
click at [479, 508] on p "Top Vet Reveals: "The One Device Every Responsible Owner Who Feeds Their Cat Dr…" at bounding box center [473, 504] width 171 height 19
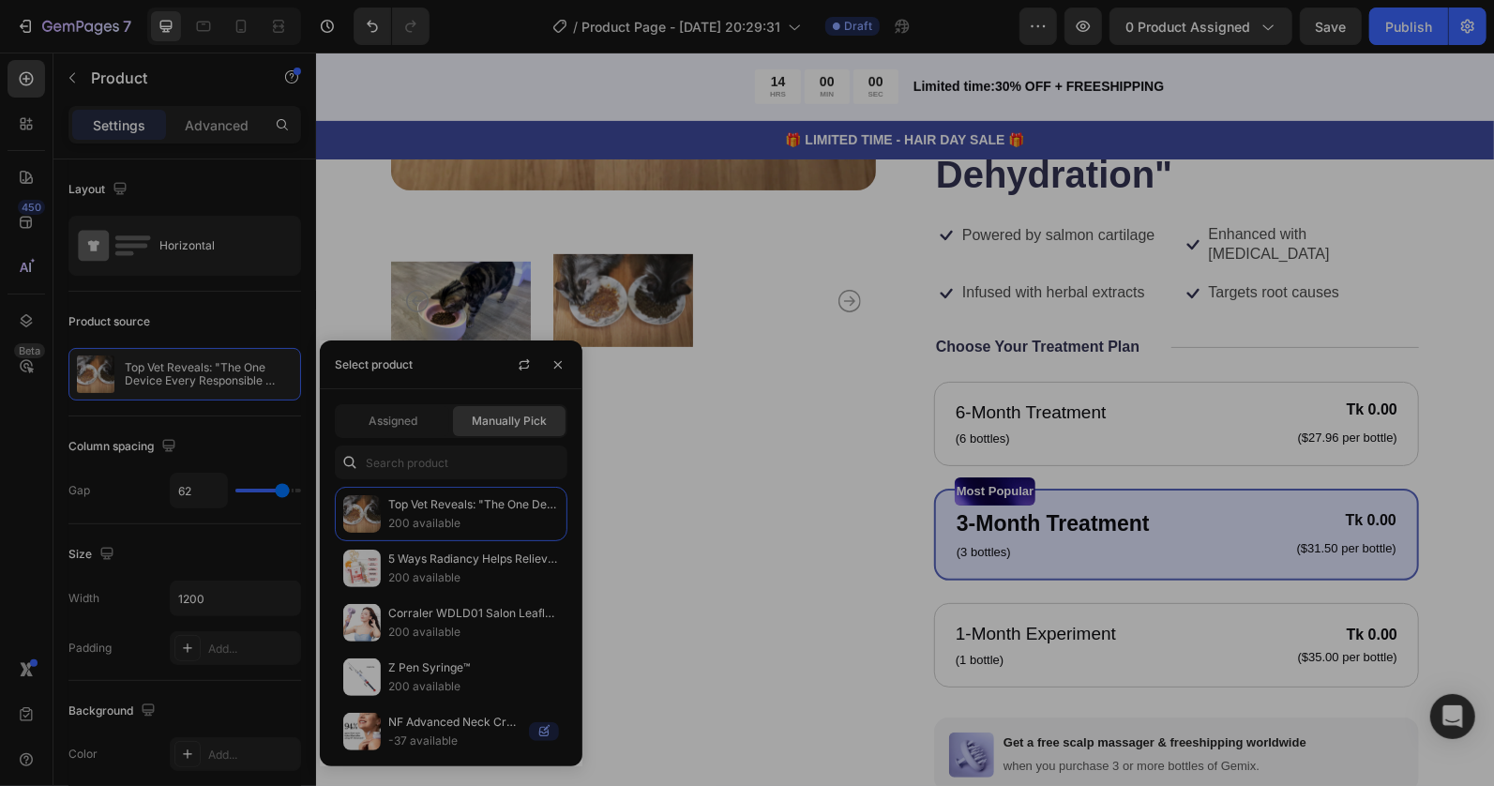
scroll to position [417, 0]
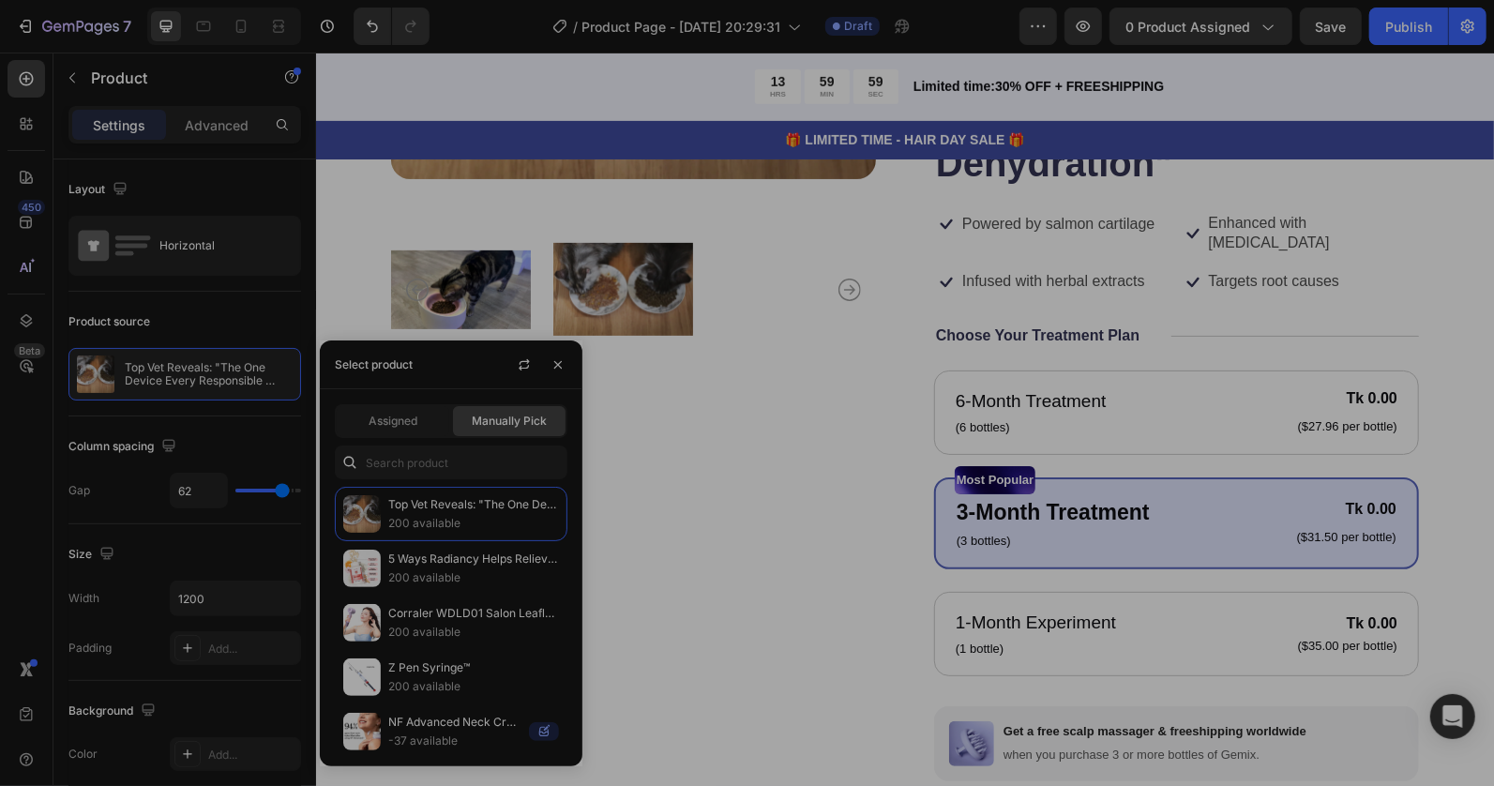
click at [851, 497] on div "Product Images" at bounding box center [632, 438] width 485 height 1165
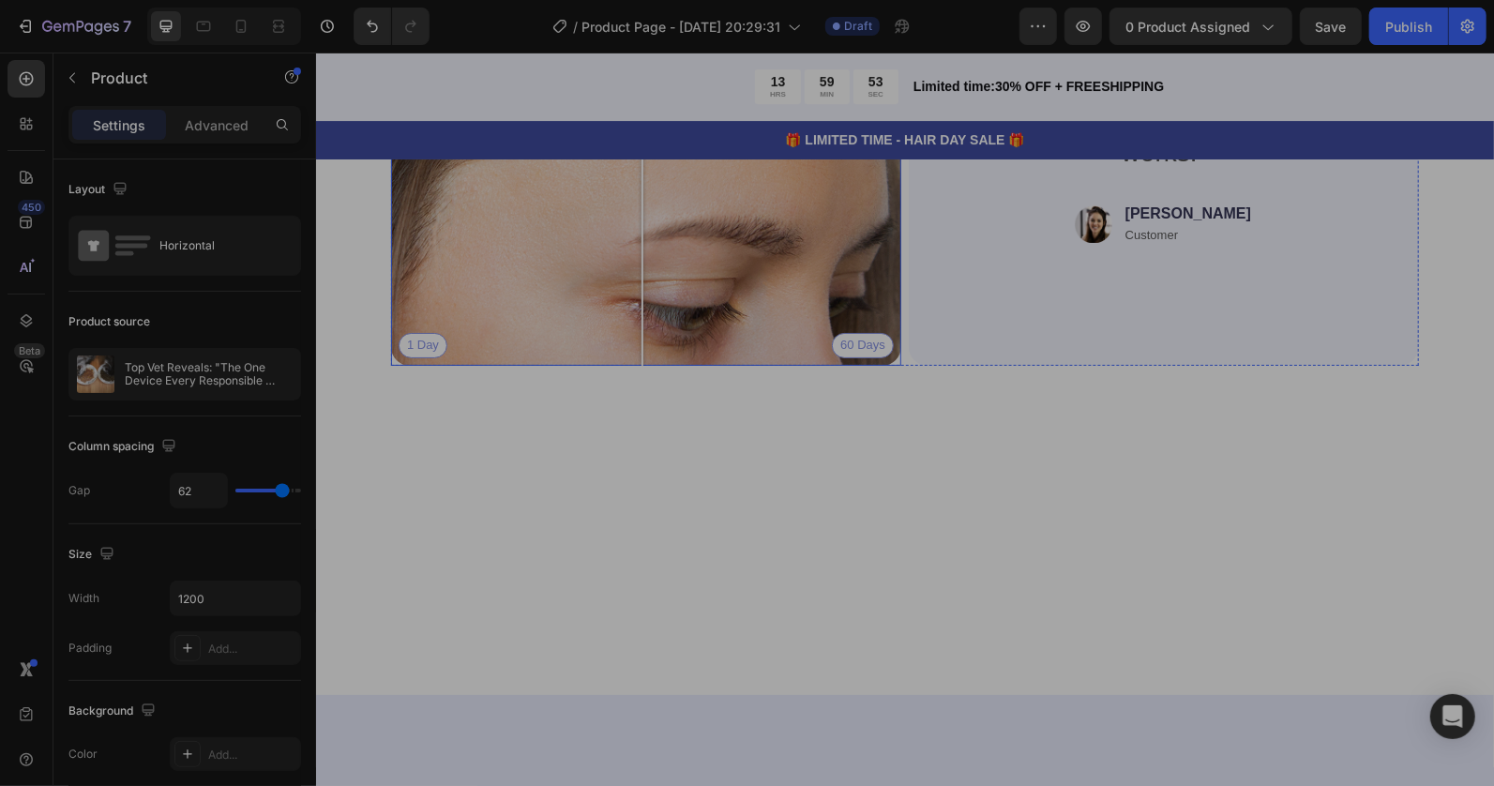
scroll to position [3752, 0]
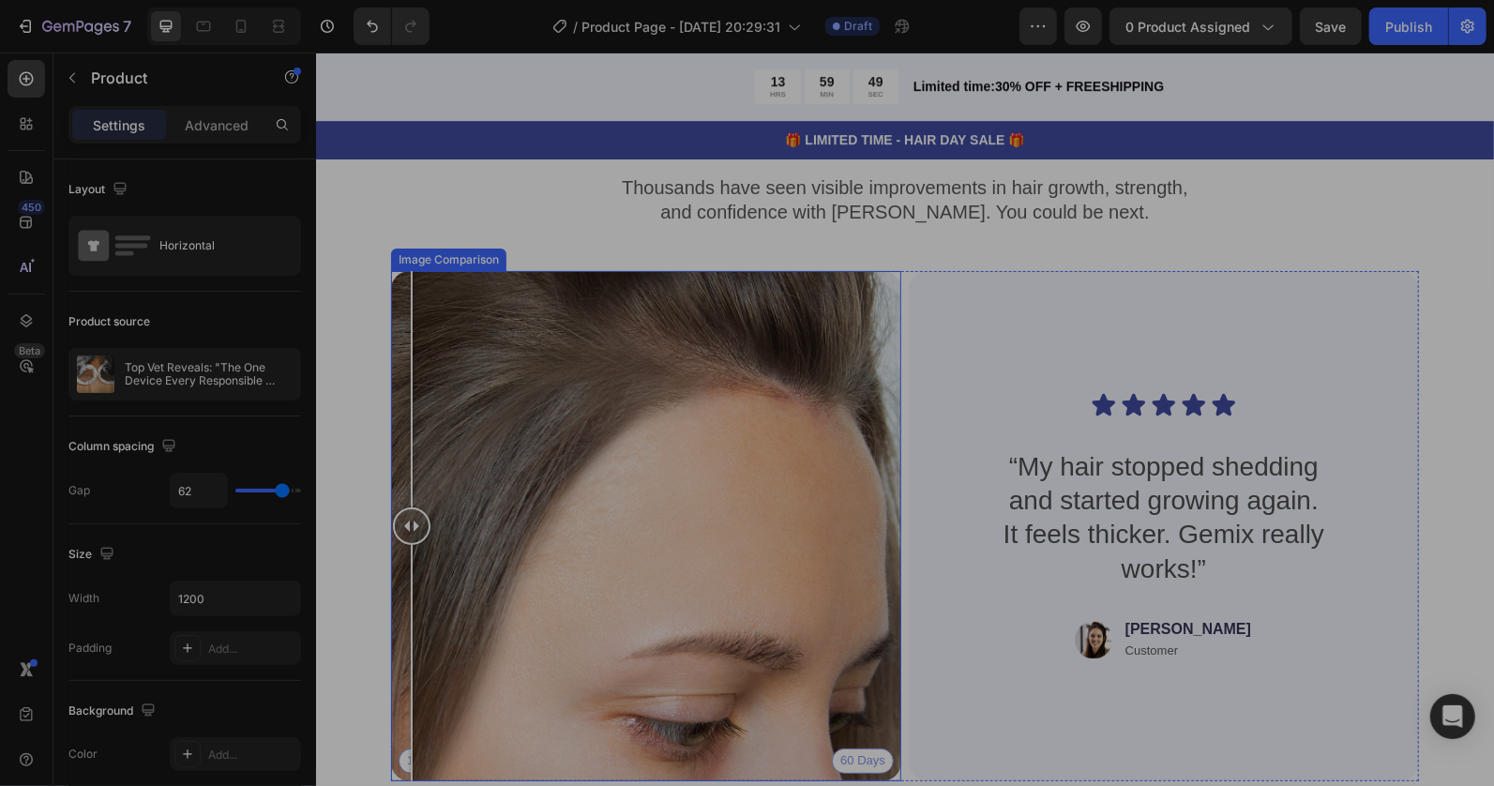
drag, startPoint x: 641, startPoint y: 518, endPoint x: 396, endPoint y: 573, distance: 251.0
click at [396, 573] on div at bounding box center [411, 525] width 38 height 510
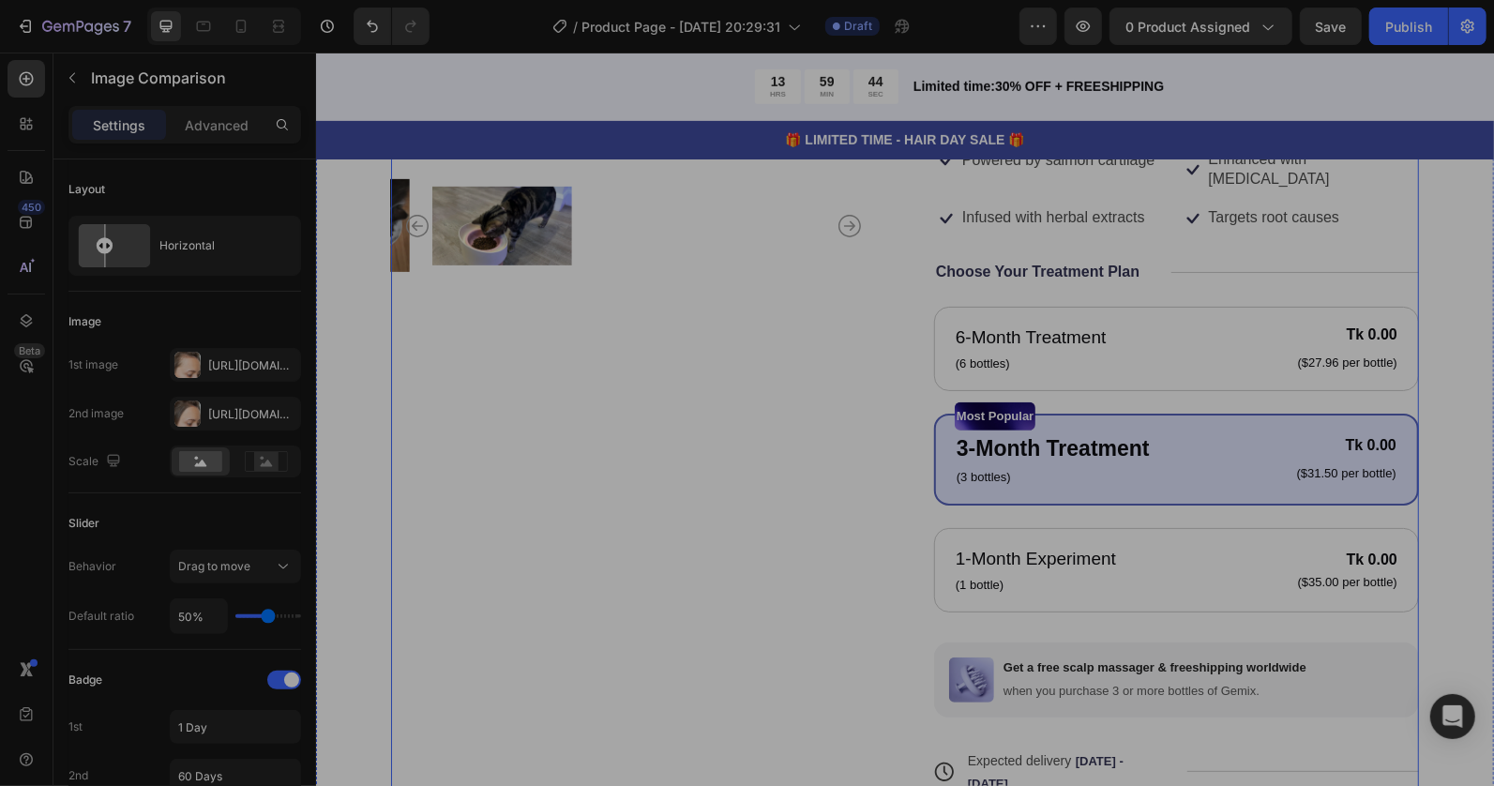
scroll to position [0, 0]
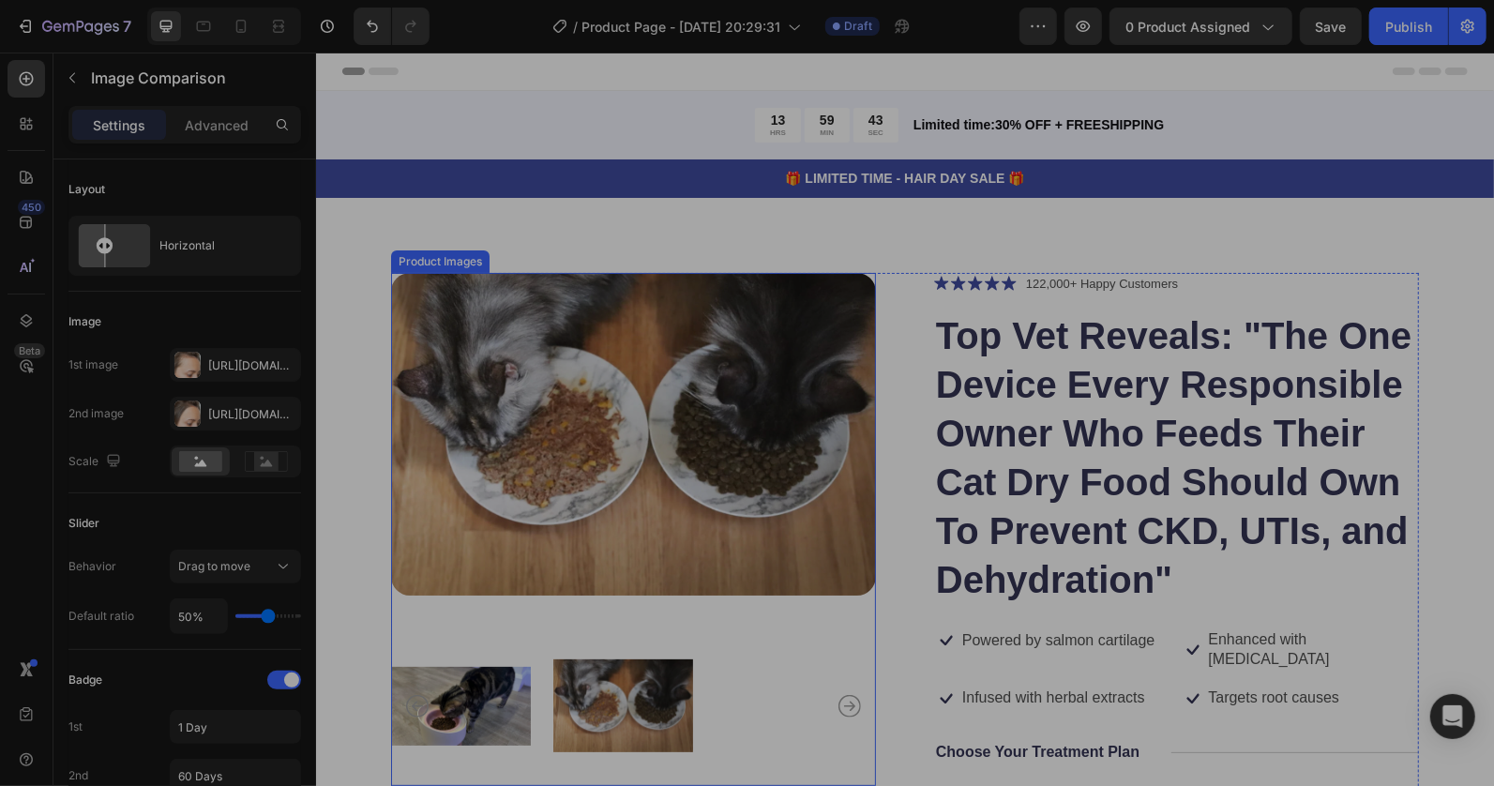
click at [637, 713] on img at bounding box center [623, 705] width 140 height 160
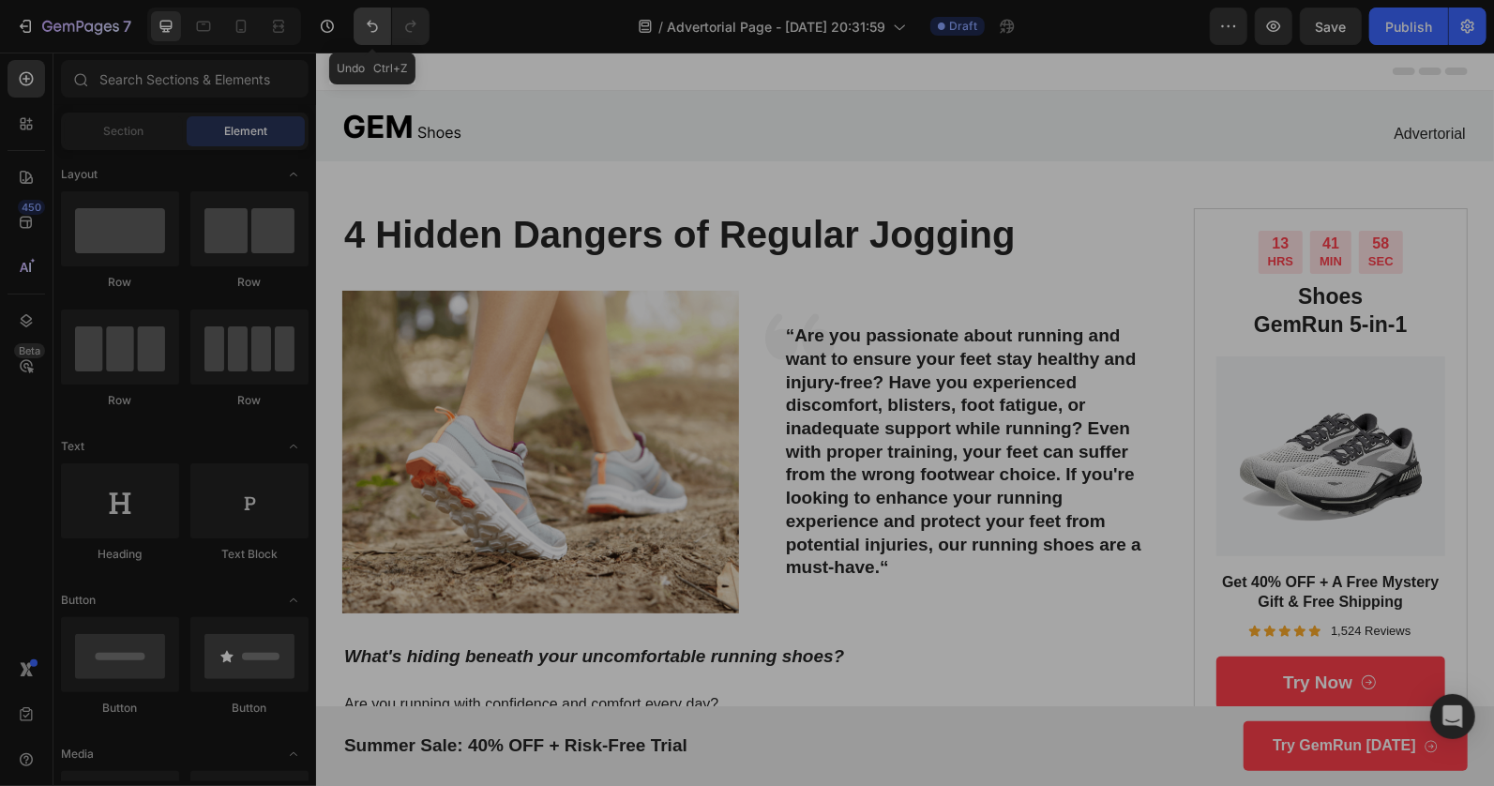
click at [370, 17] on icon "Undo/Redo" at bounding box center [372, 26] width 19 height 19
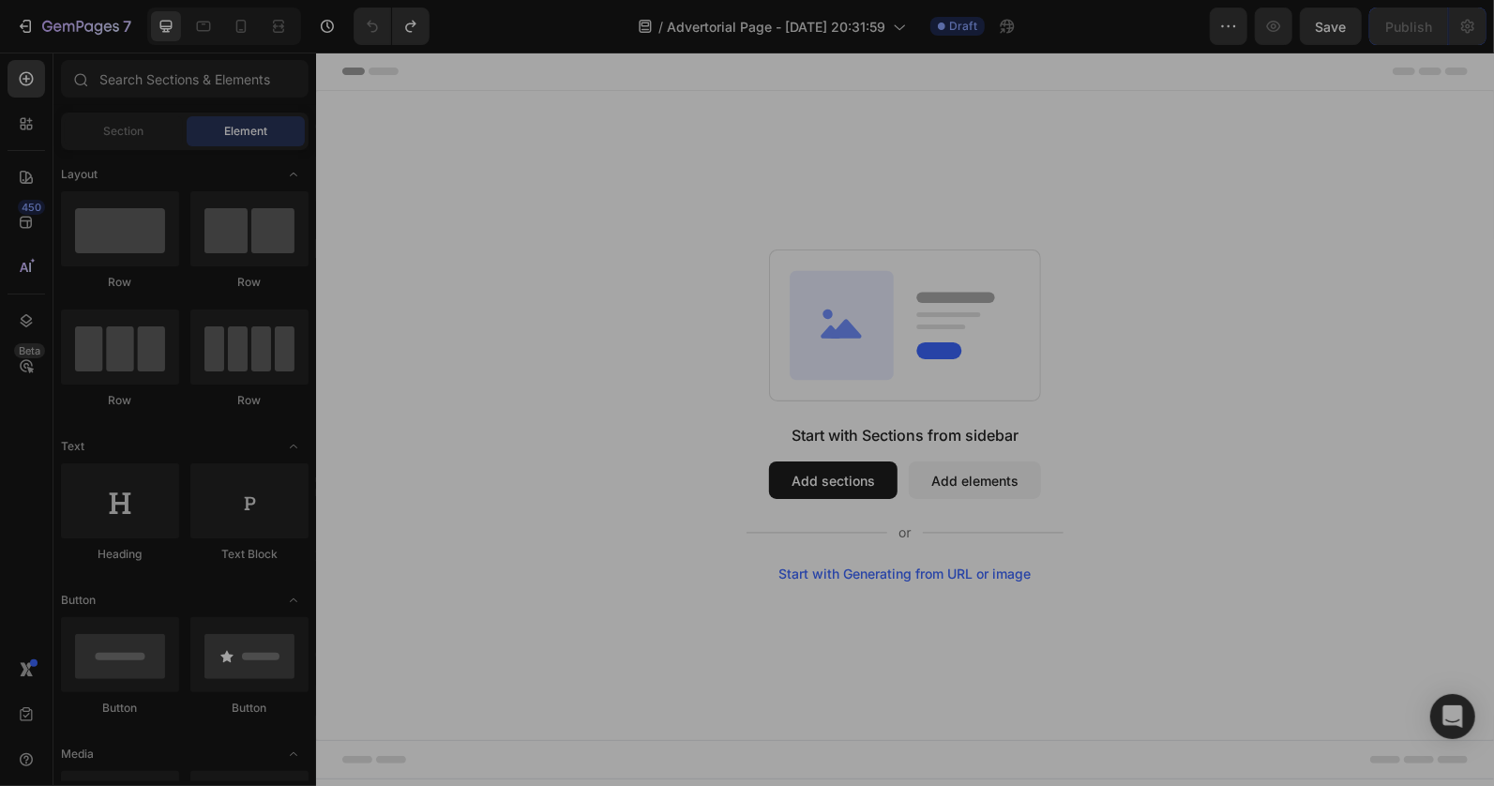
click at [843, 483] on button "Add sections" at bounding box center [832, 480] width 129 height 38
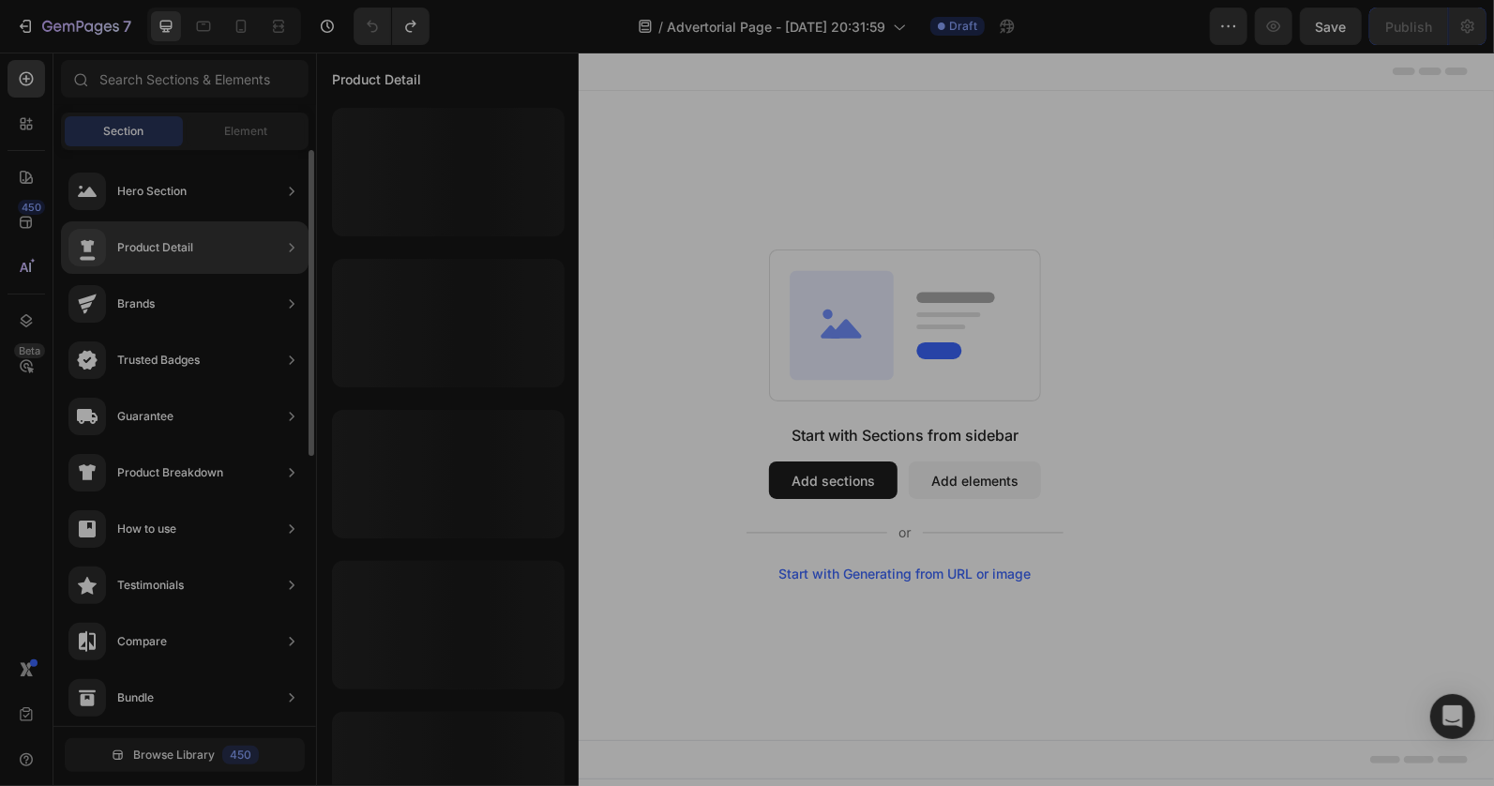
drag, startPoint x: 202, startPoint y: 143, endPoint x: 143, endPoint y: 436, distance: 299.5
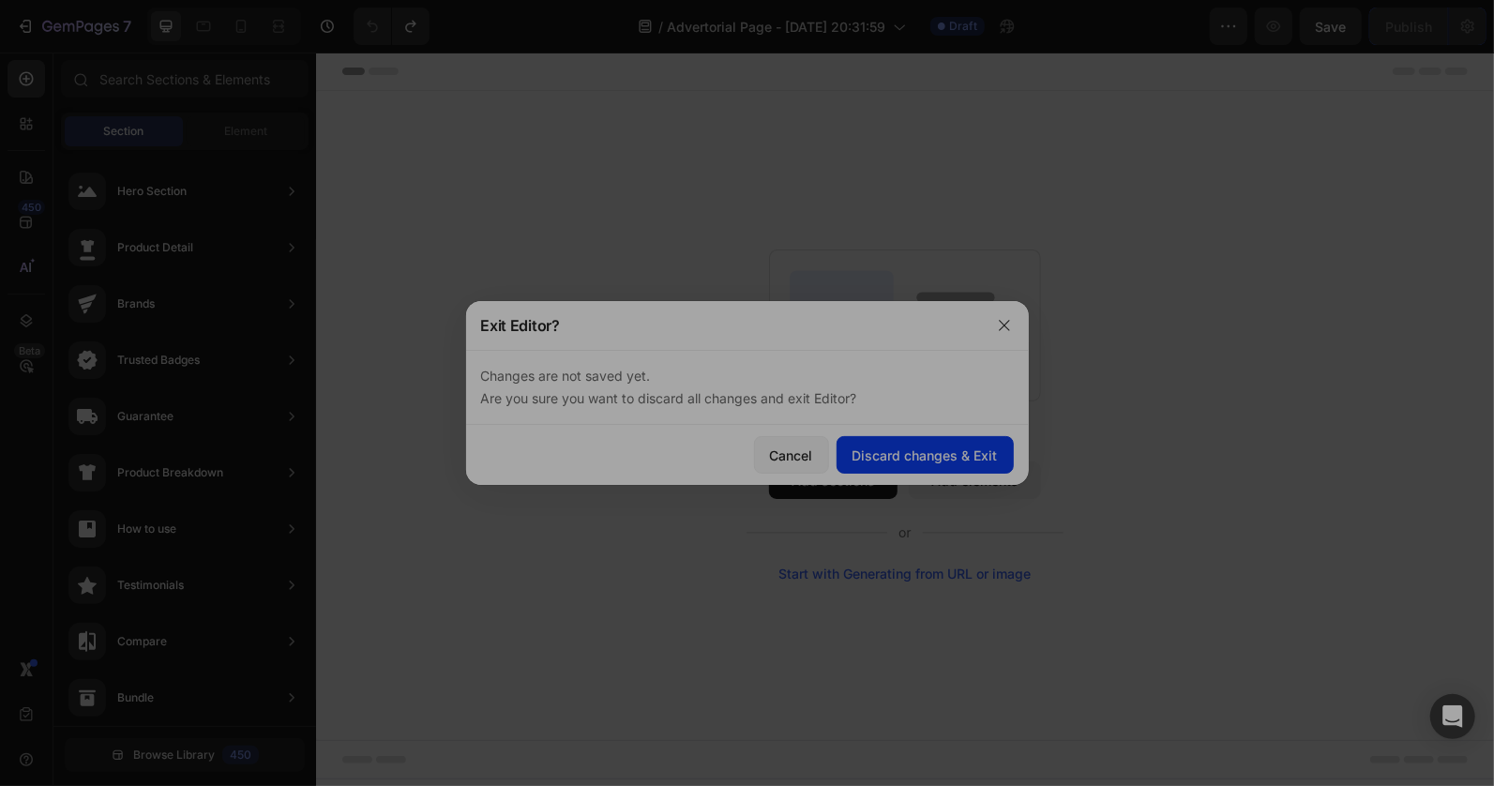
click at [896, 455] on div "Discard changes & Exit" at bounding box center [925, 456] width 145 height 20
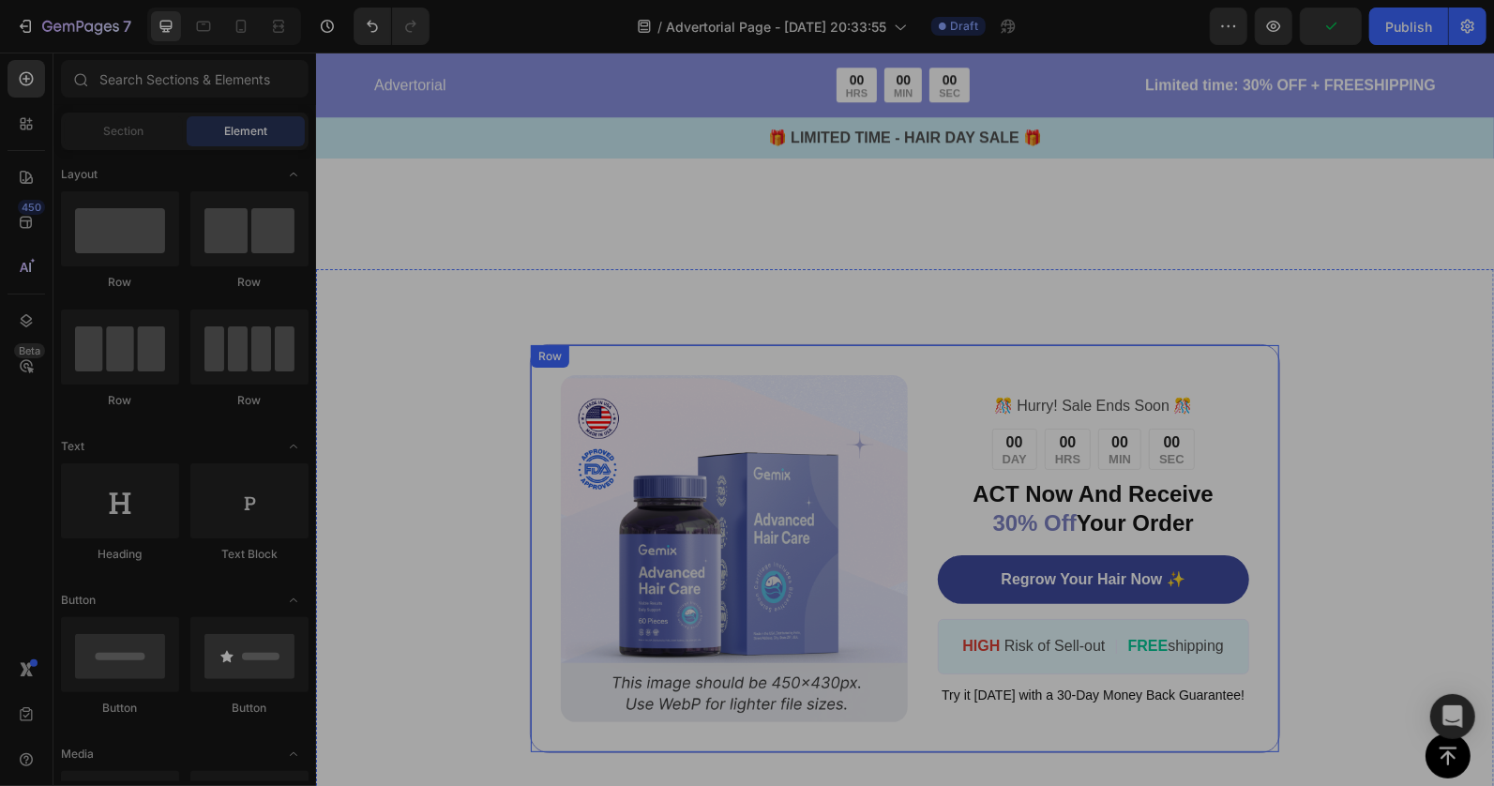
scroll to position [2303, 0]
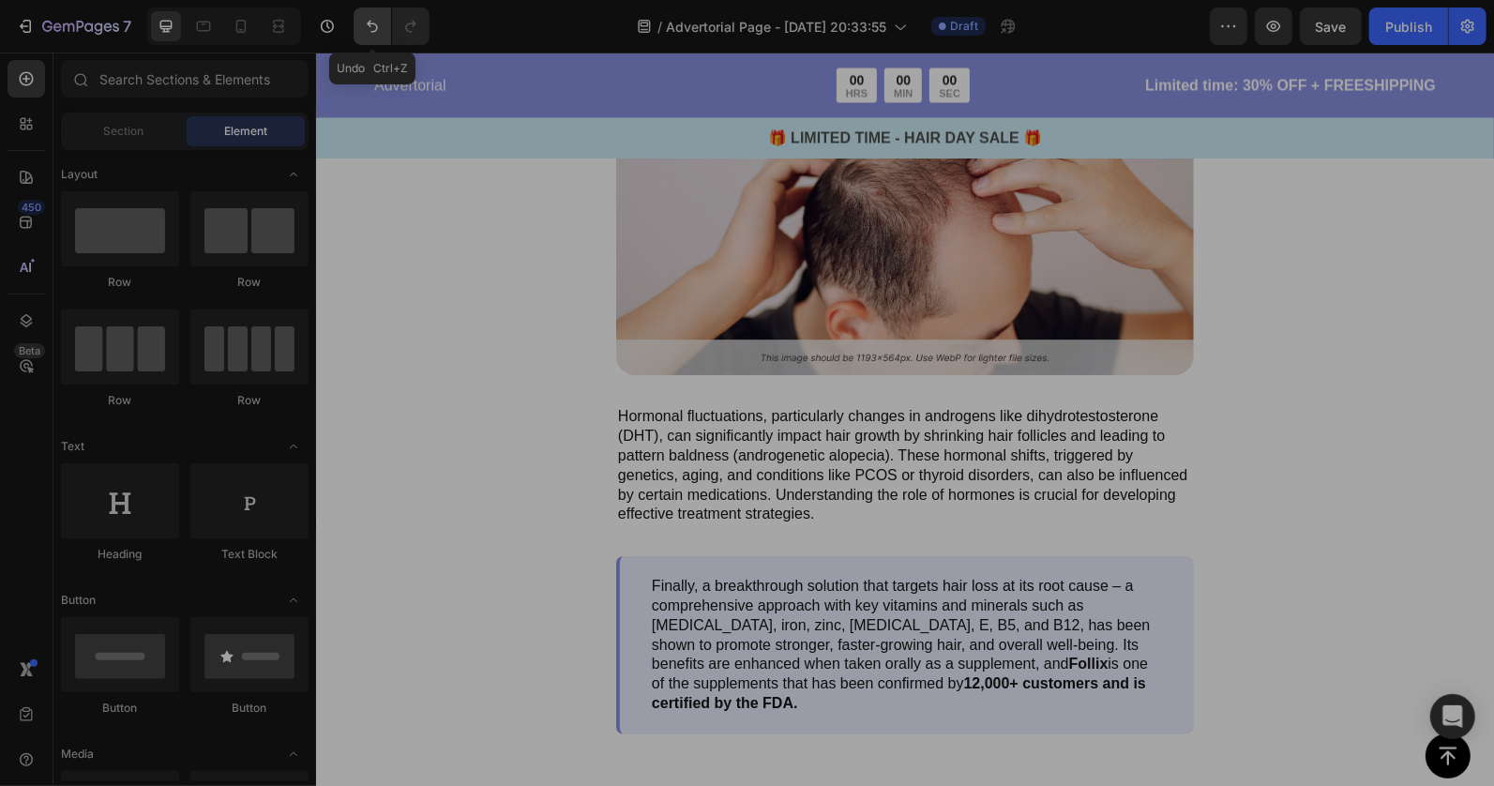
click at [375, 26] on icon "Undo/Redo" at bounding box center [372, 26] width 19 height 19
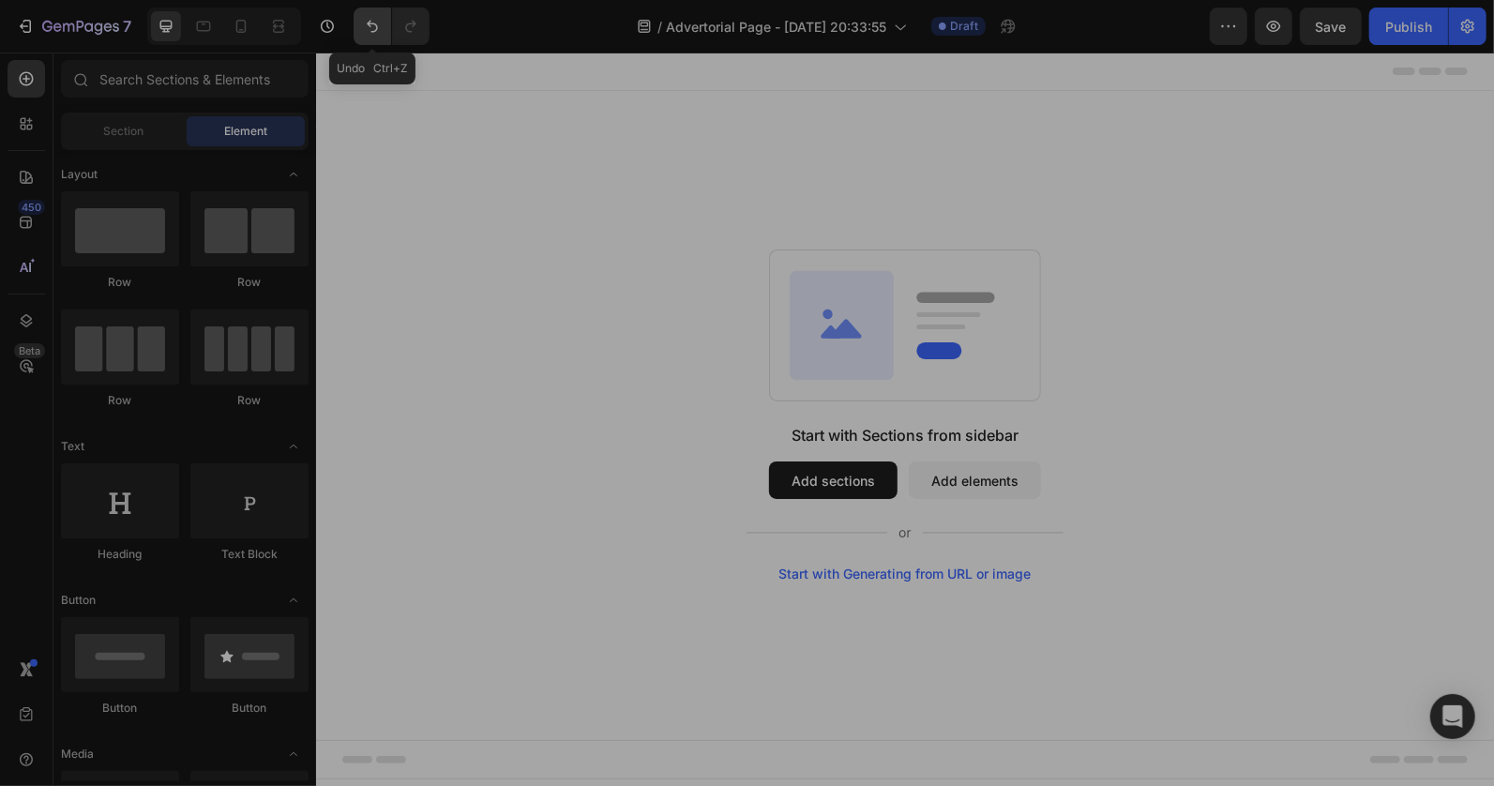
scroll to position [0, 0]
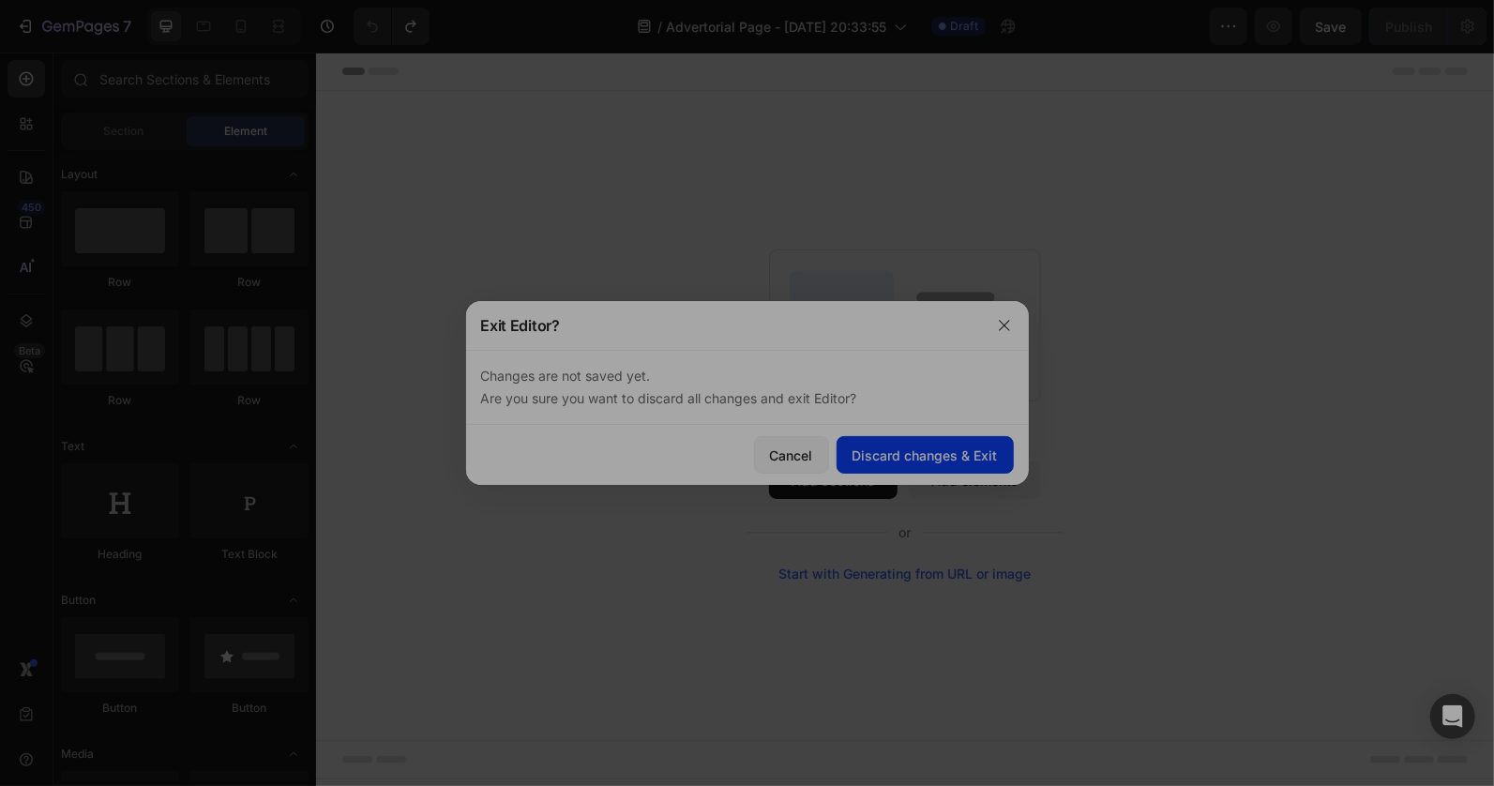
click at [884, 447] on div "Discard changes & Exit" at bounding box center [925, 456] width 145 height 20
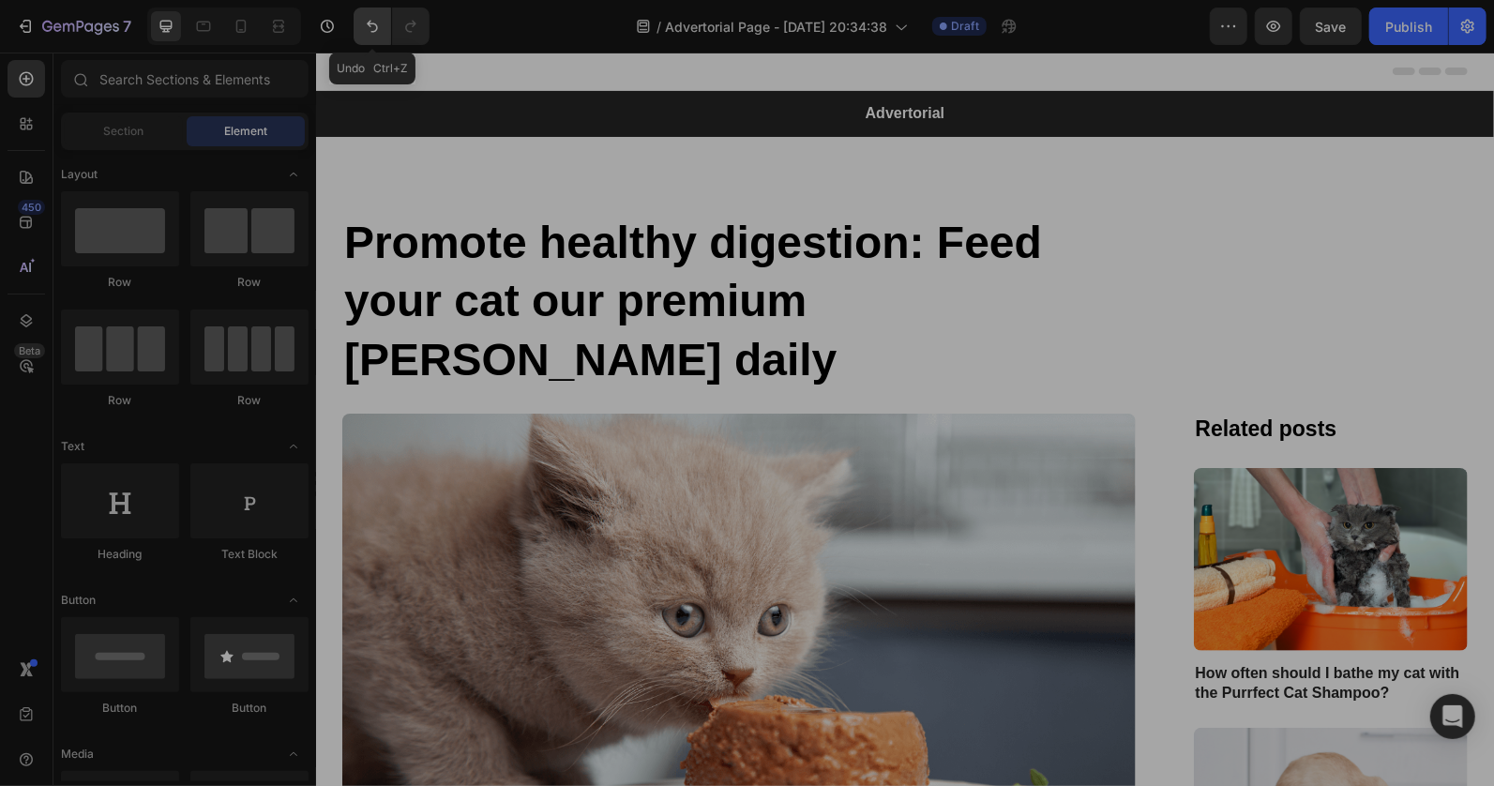
click at [366, 29] on icon "Undo/Redo" at bounding box center [372, 26] width 19 height 19
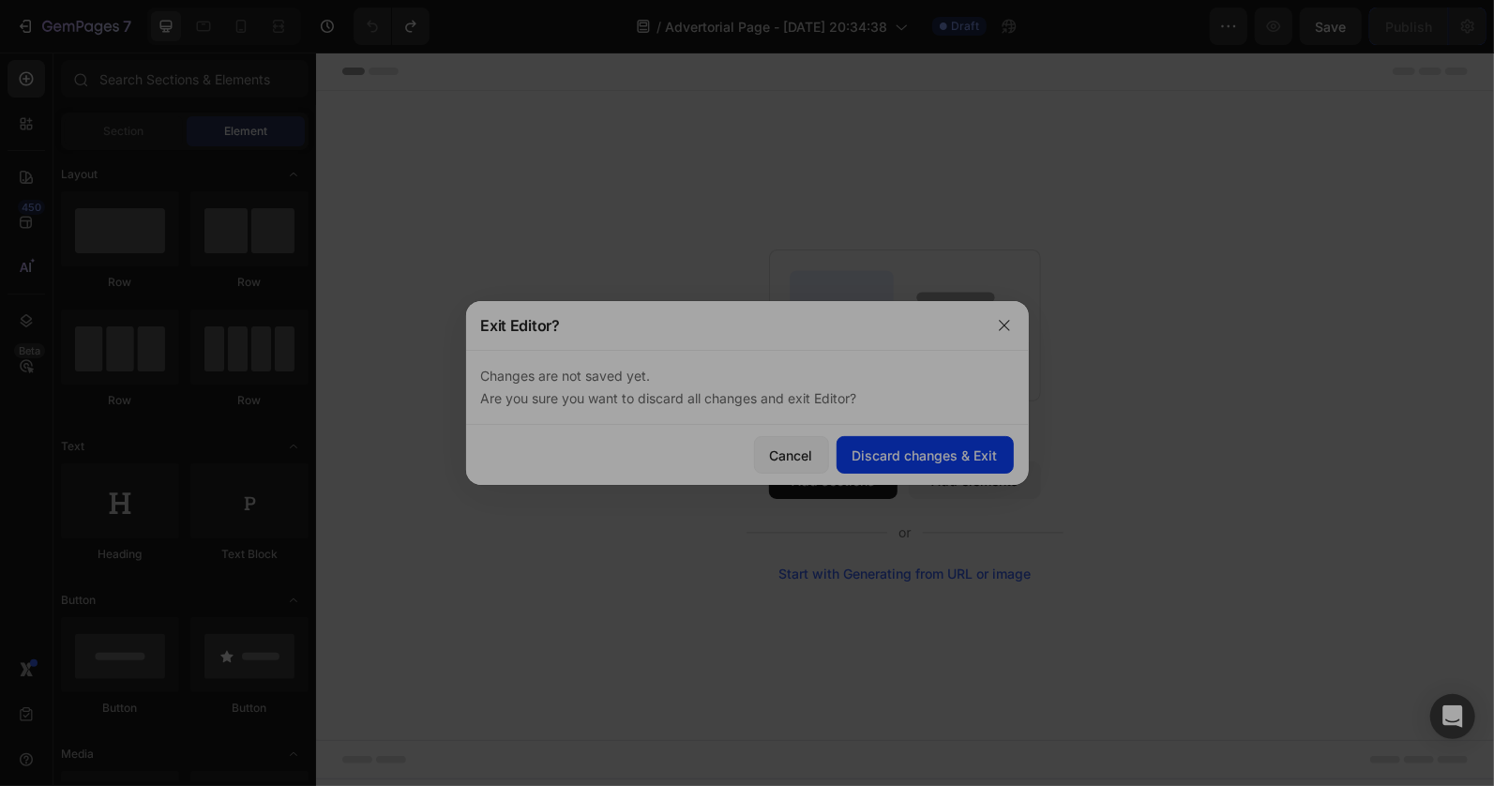
click at [958, 462] on div "Discard changes & Exit" at bounding box center [925, 456] width 145 height 20
